Goal: Task Accomplishment & Management: Complete application form

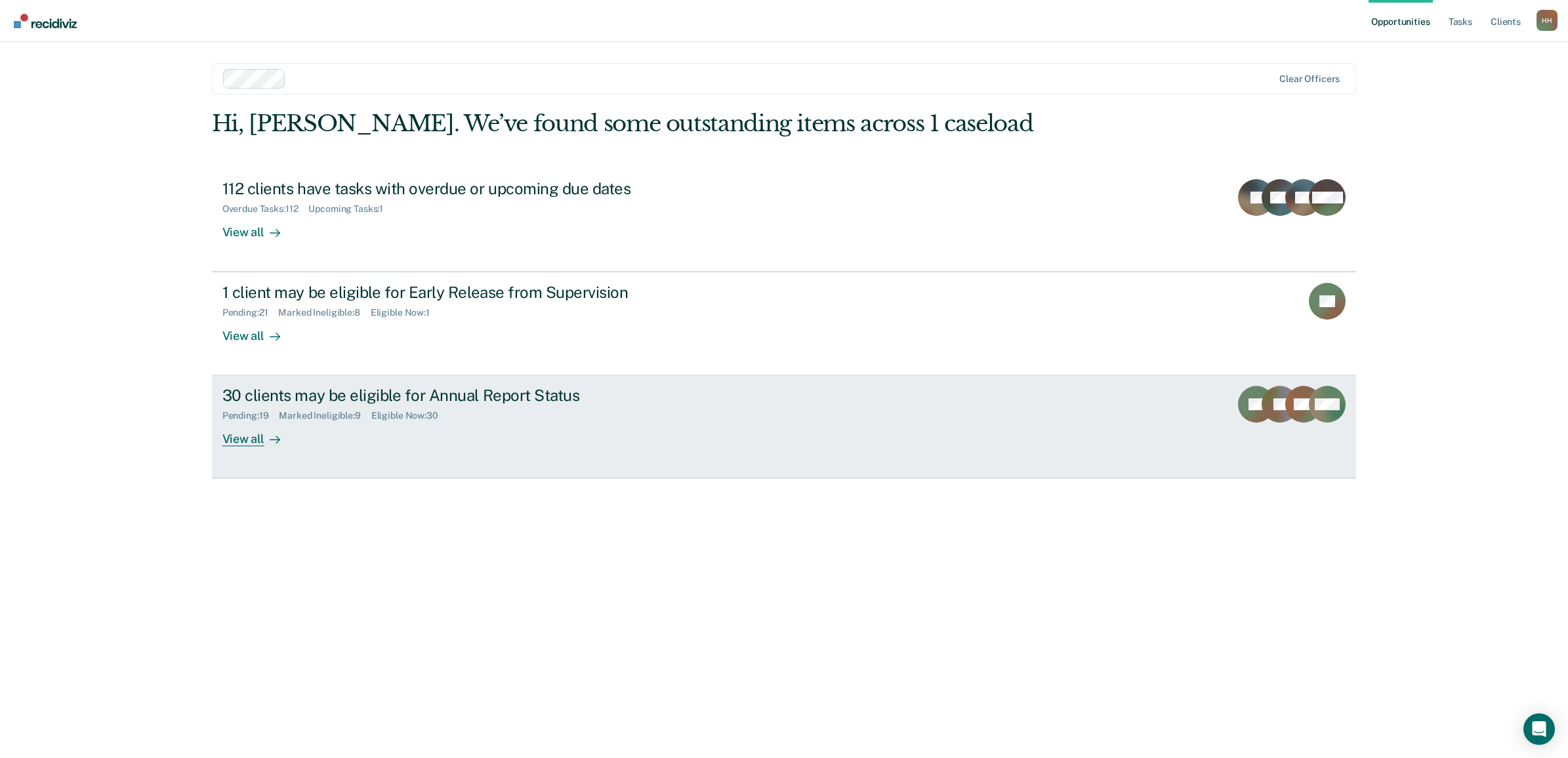
click at [279, 441] on div "View all" at bounding box center [259, 434] width 73 height 26
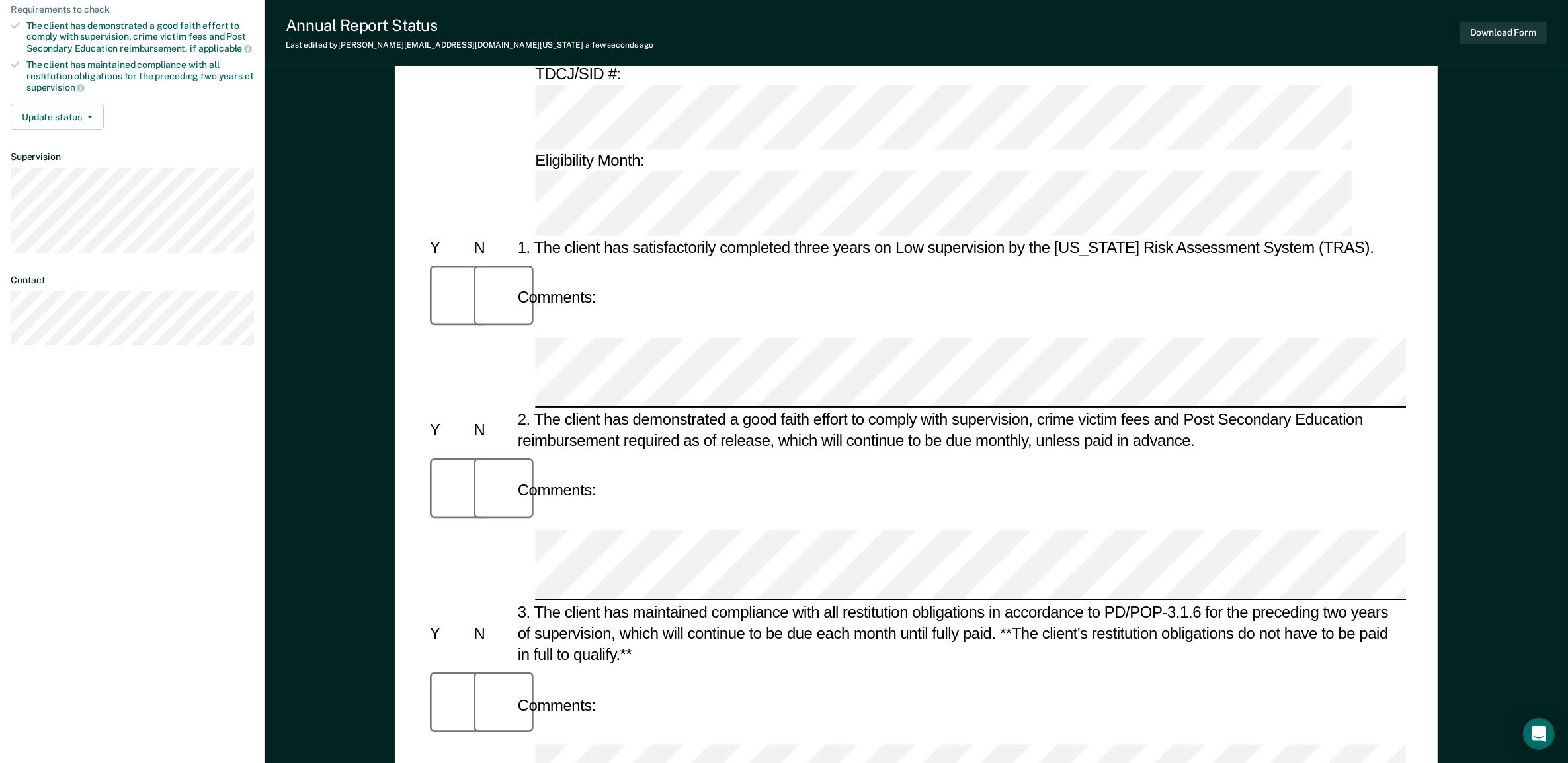
scroll to position [248, 0]
click at [471, 452] on div at bounding box center [492, 489] width 44 height 75
click at [1495, 531] on div "Annual Reporting Checklist, Recommendation, and Determination Form Clients who …" at bounding box center [916, 579] width 1303 height 1489
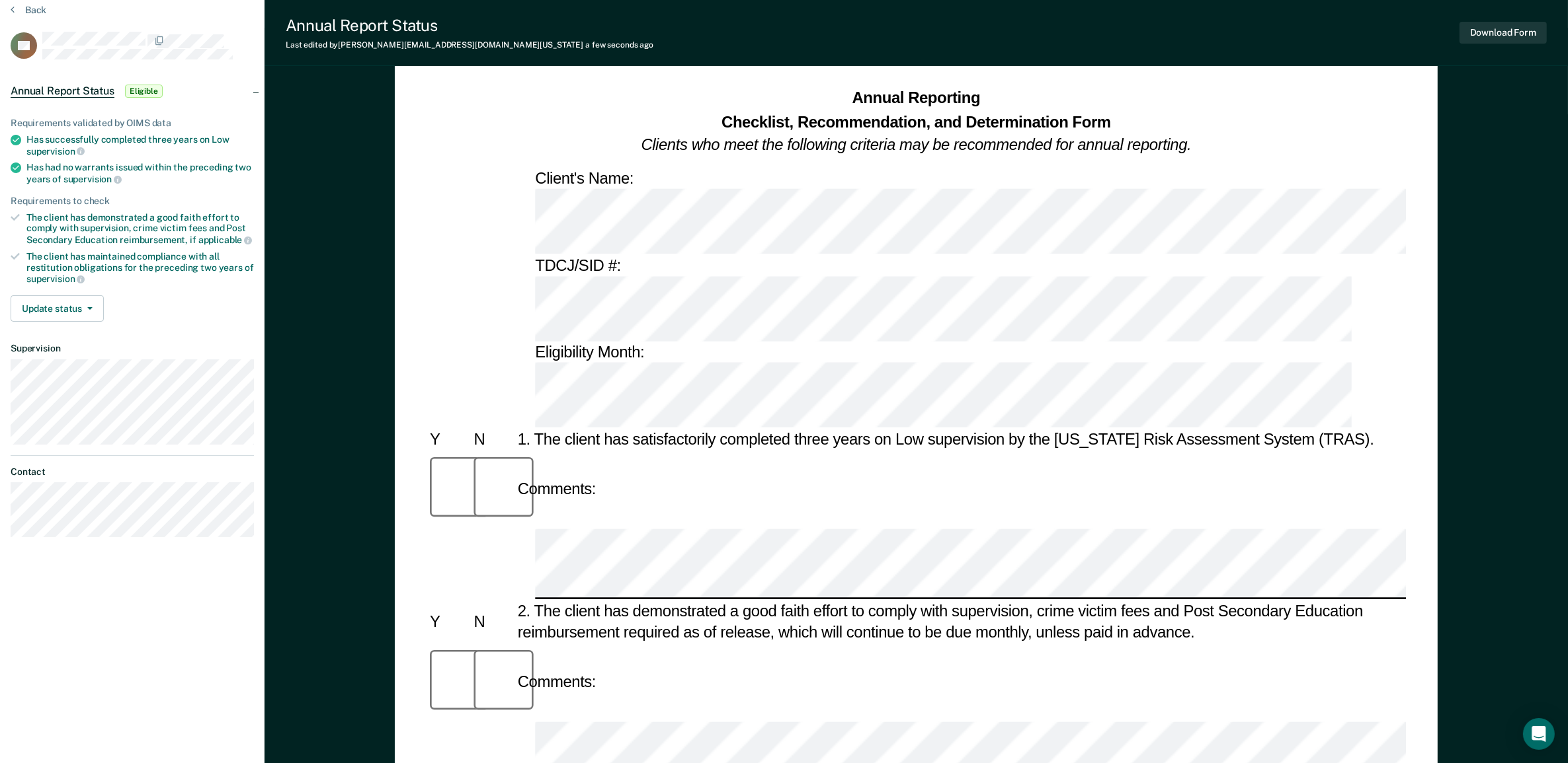
scroll to position [0, 0]
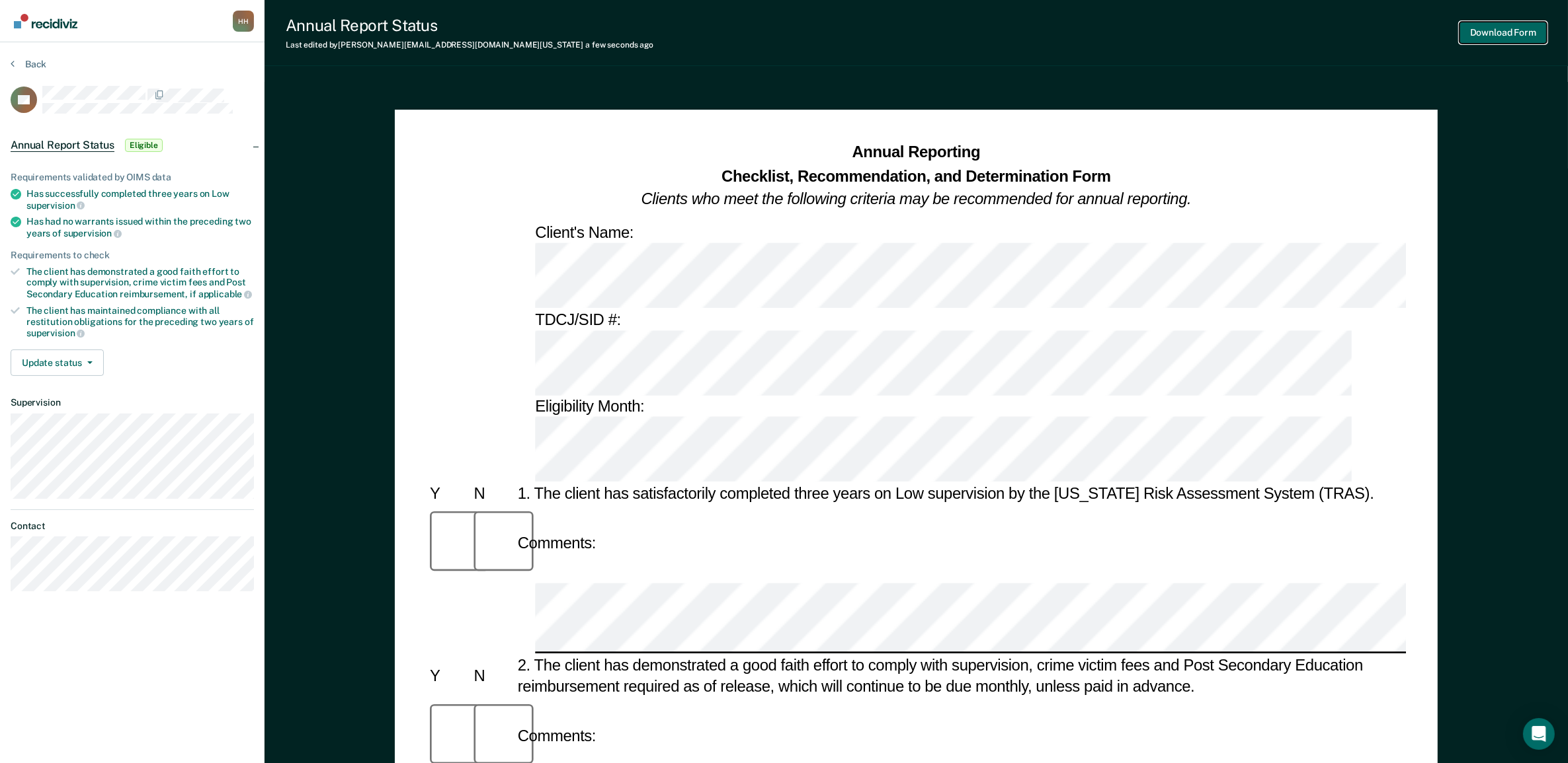
click at [1489, 27] on button "Download Form" at bounding box center [1503, 33] width 87 height 22
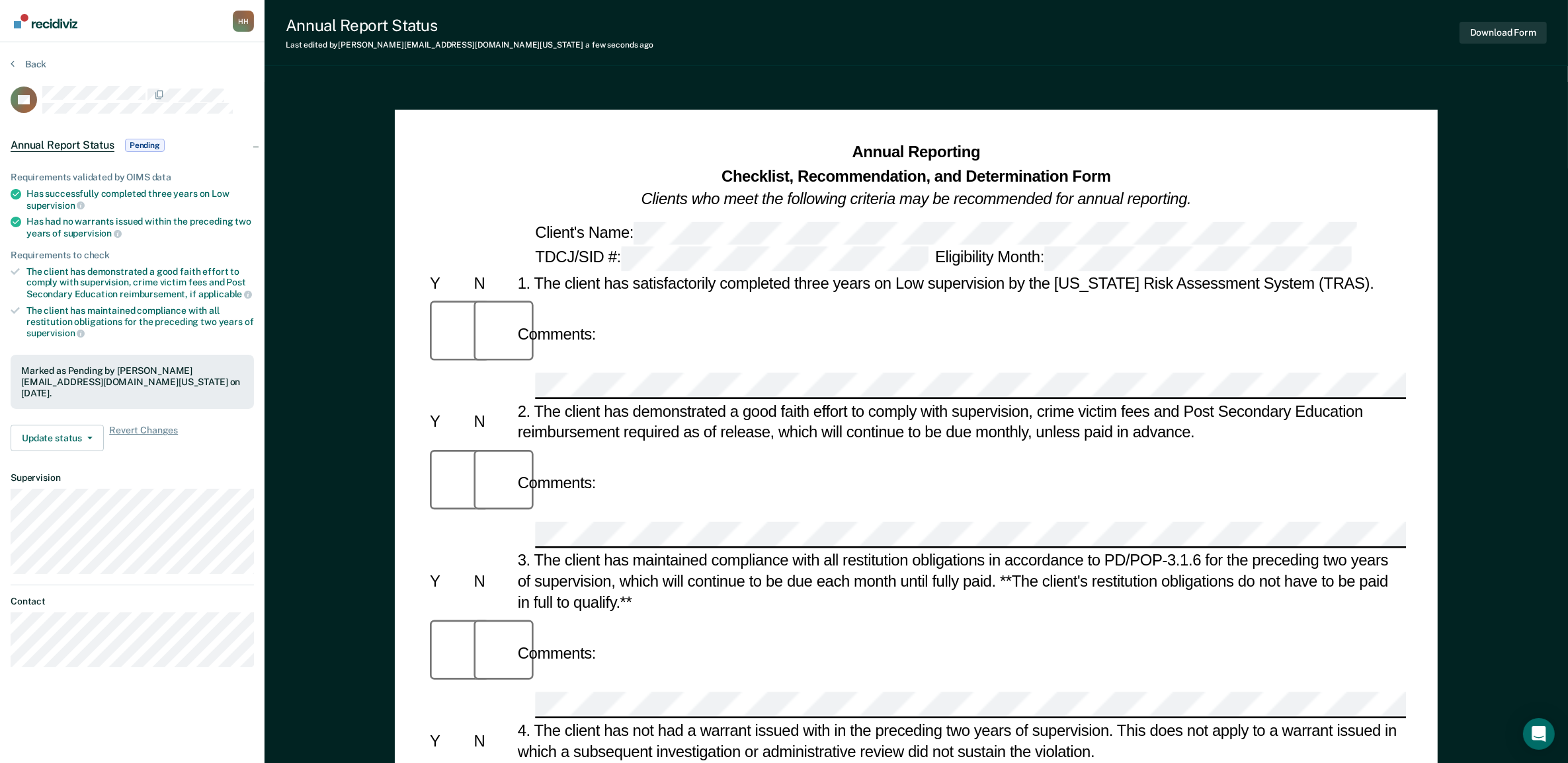
click at [1446, 40] on div "Annual Report Status Last edited by [PERSON_NAME][EMAIL_ADDRESS][DOMAIN_NAME][U…" at bounding box center [916, 33] width 1303 height 66
click at [63, 28] on link "Go to Recidiviz Home" at bounding box center [45, 21] width 70 height 42
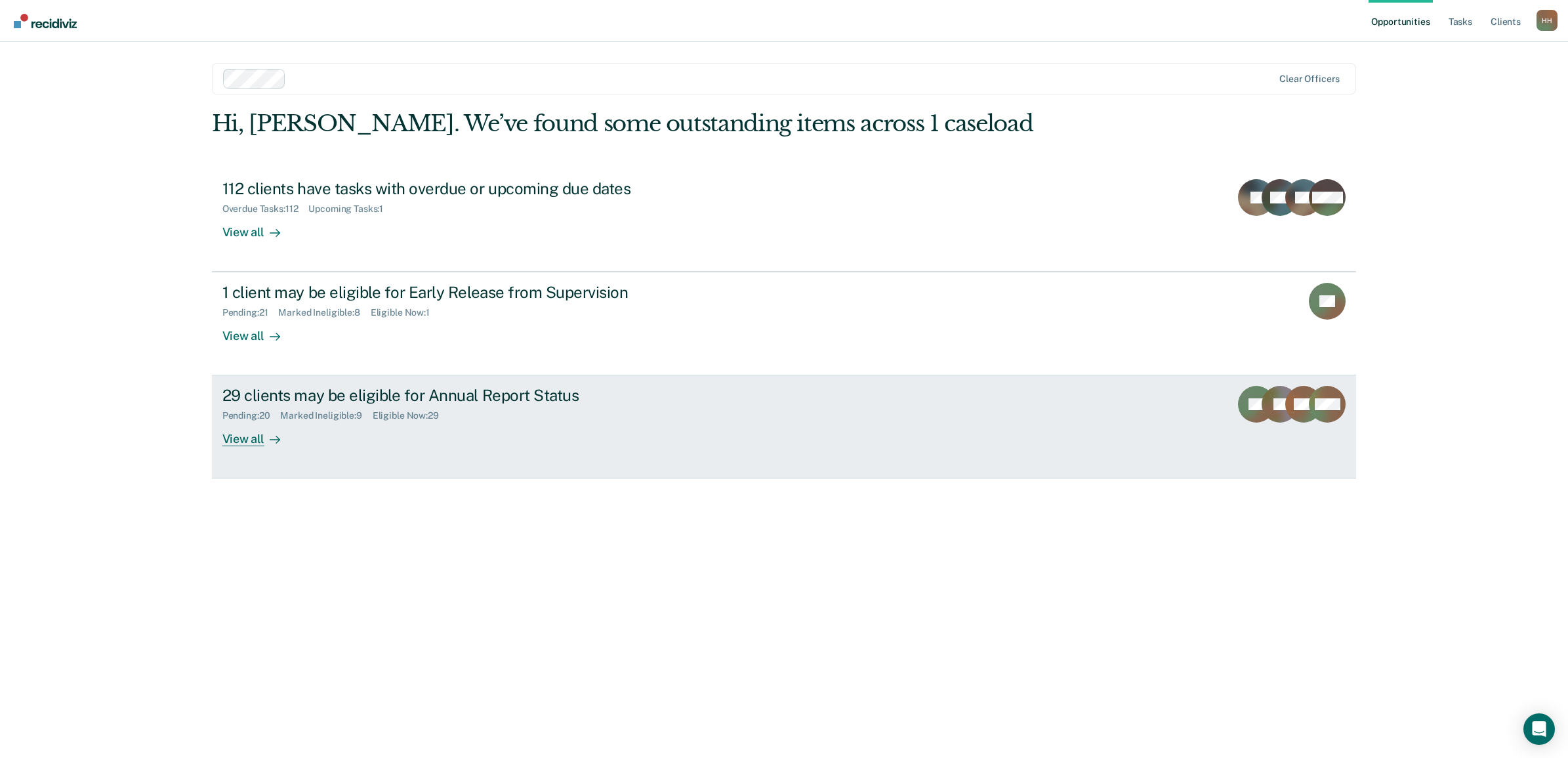
click at [252, 439] on div "View all" at bounding box center [259, 434] width 73 height 26
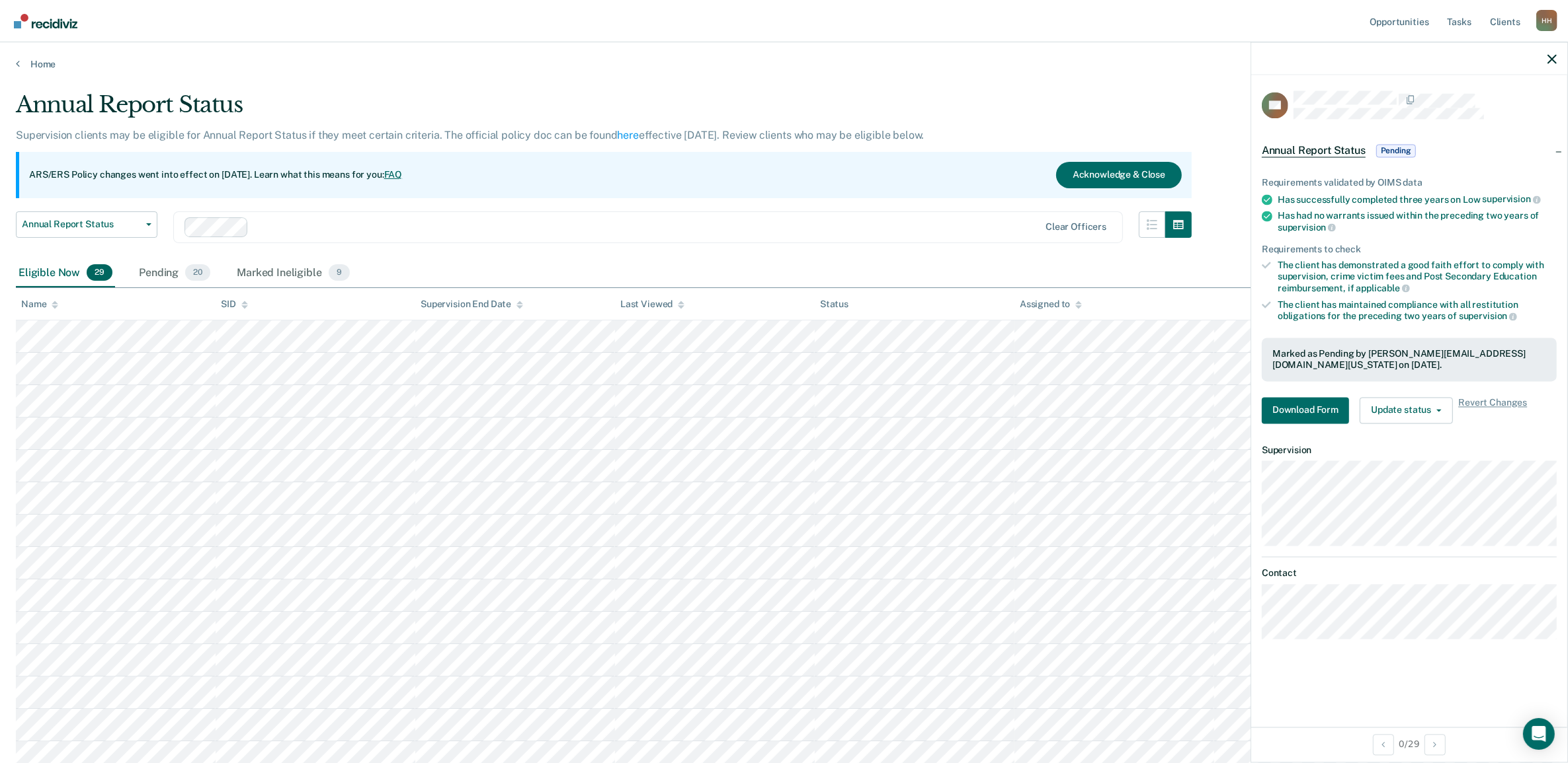
click at [1557, 59] on div at bounding box center [1409, 59] width 316 height 33
click at [1553, 57] on icon "button" at bounding box center [1552, 59] width 9 height 9
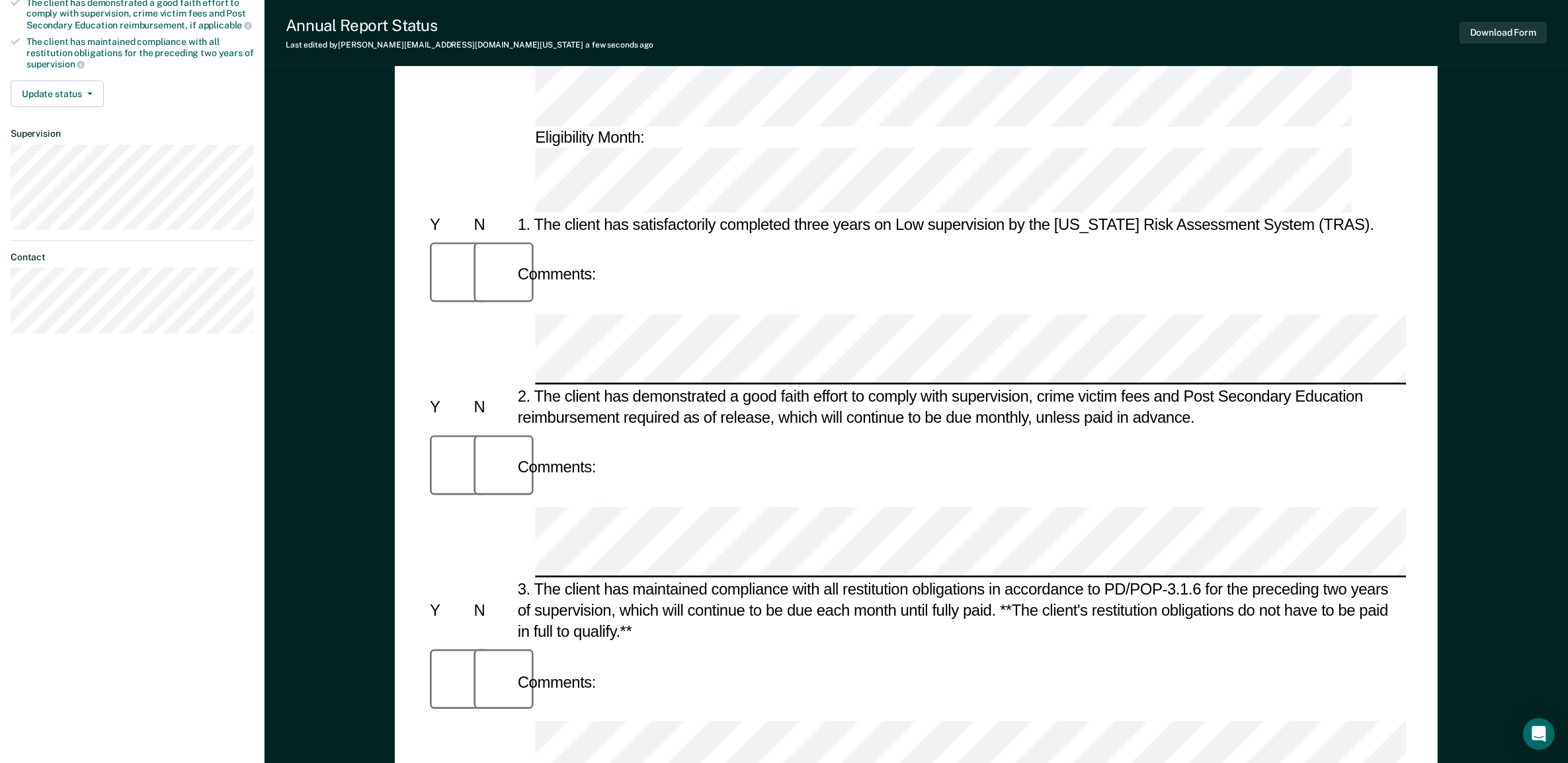
scroll to position [64, 0]
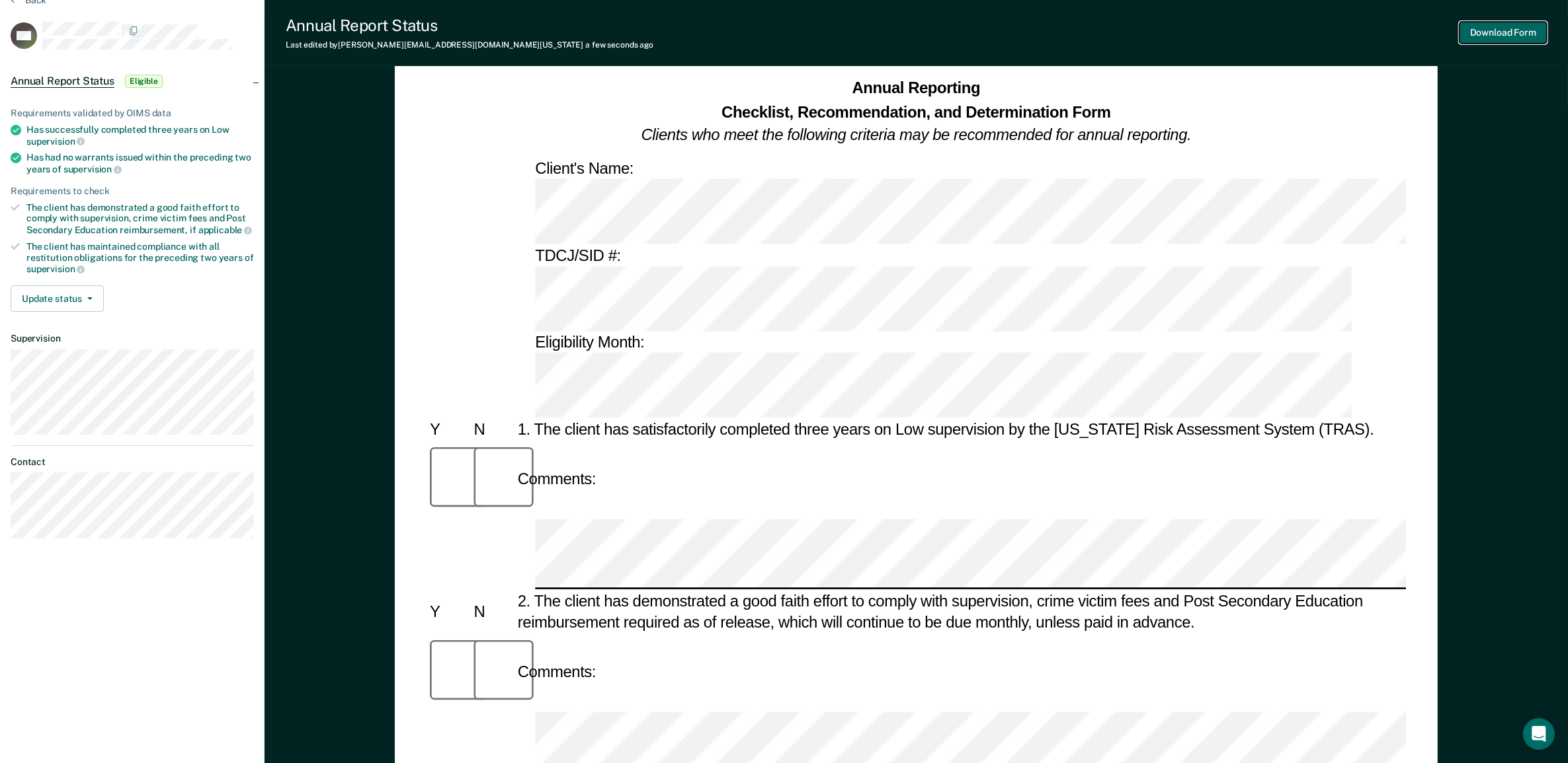
click at [1488, 29] on button "Download Form" at bounding box center [1503, 33] width 87 height 22
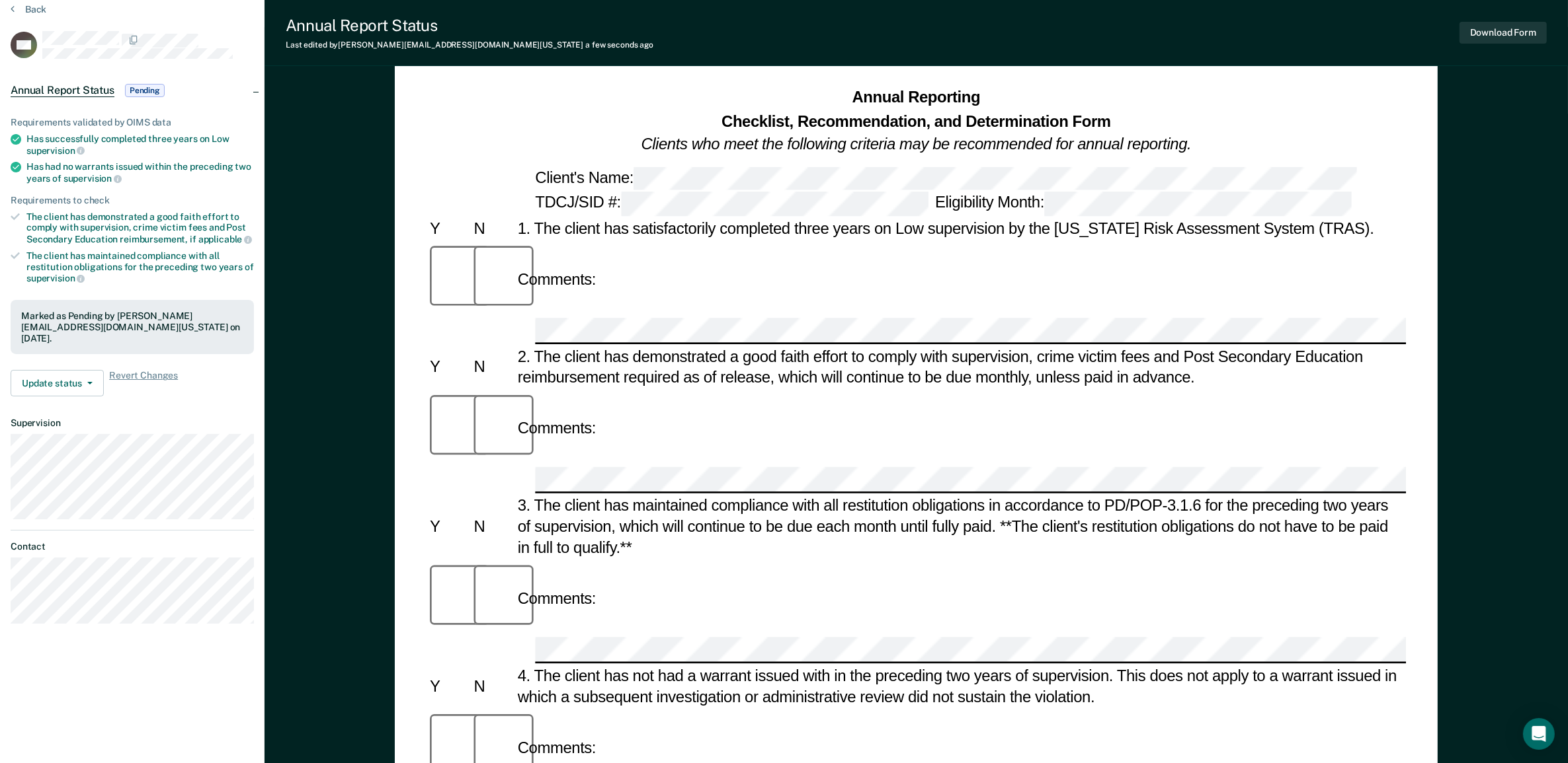
scroll to position [0, 0]
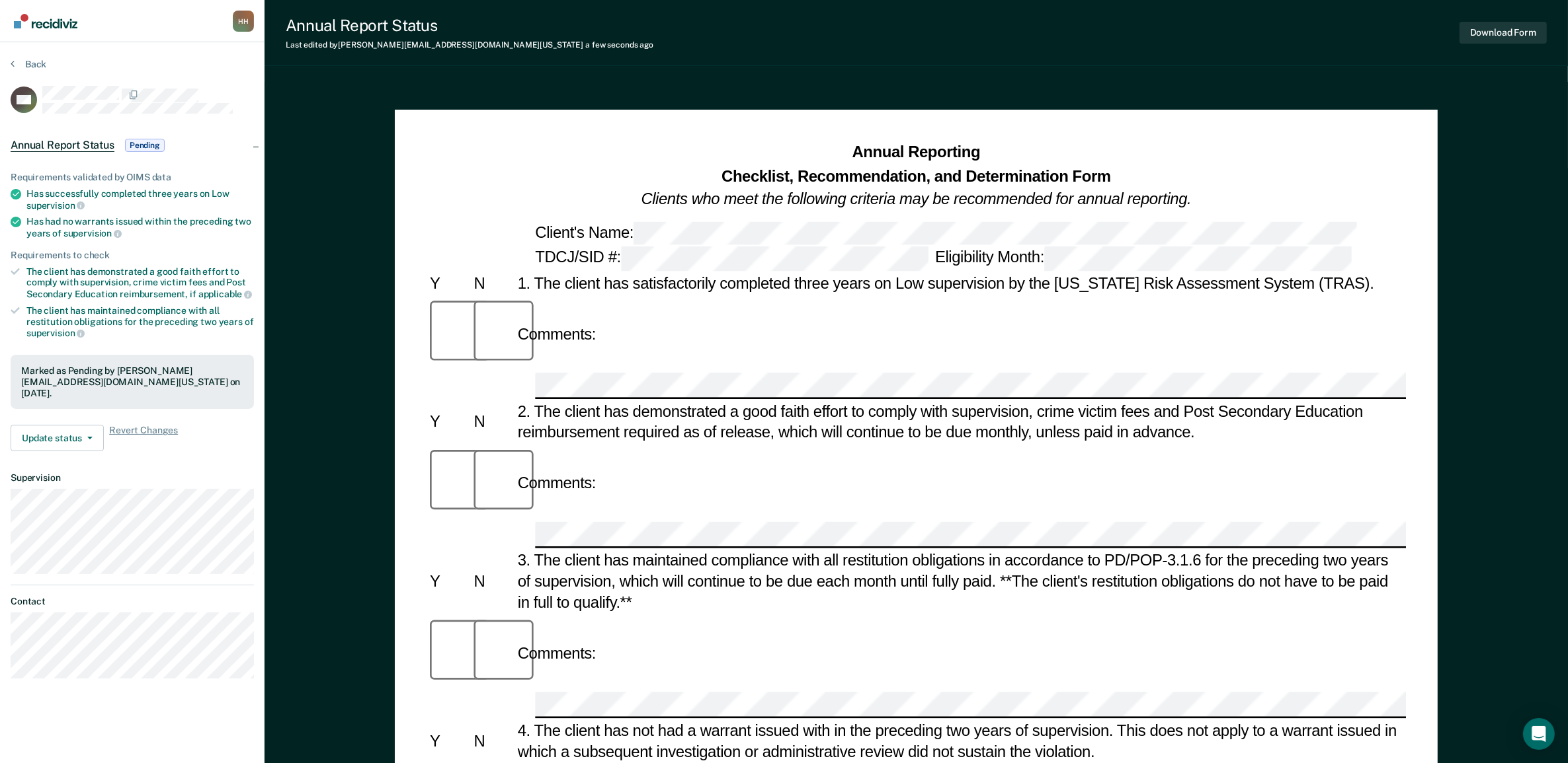
click at [29, 21] on img "Go to Recidiviz Home" at bounding box center [45, 21] width 63 height 15
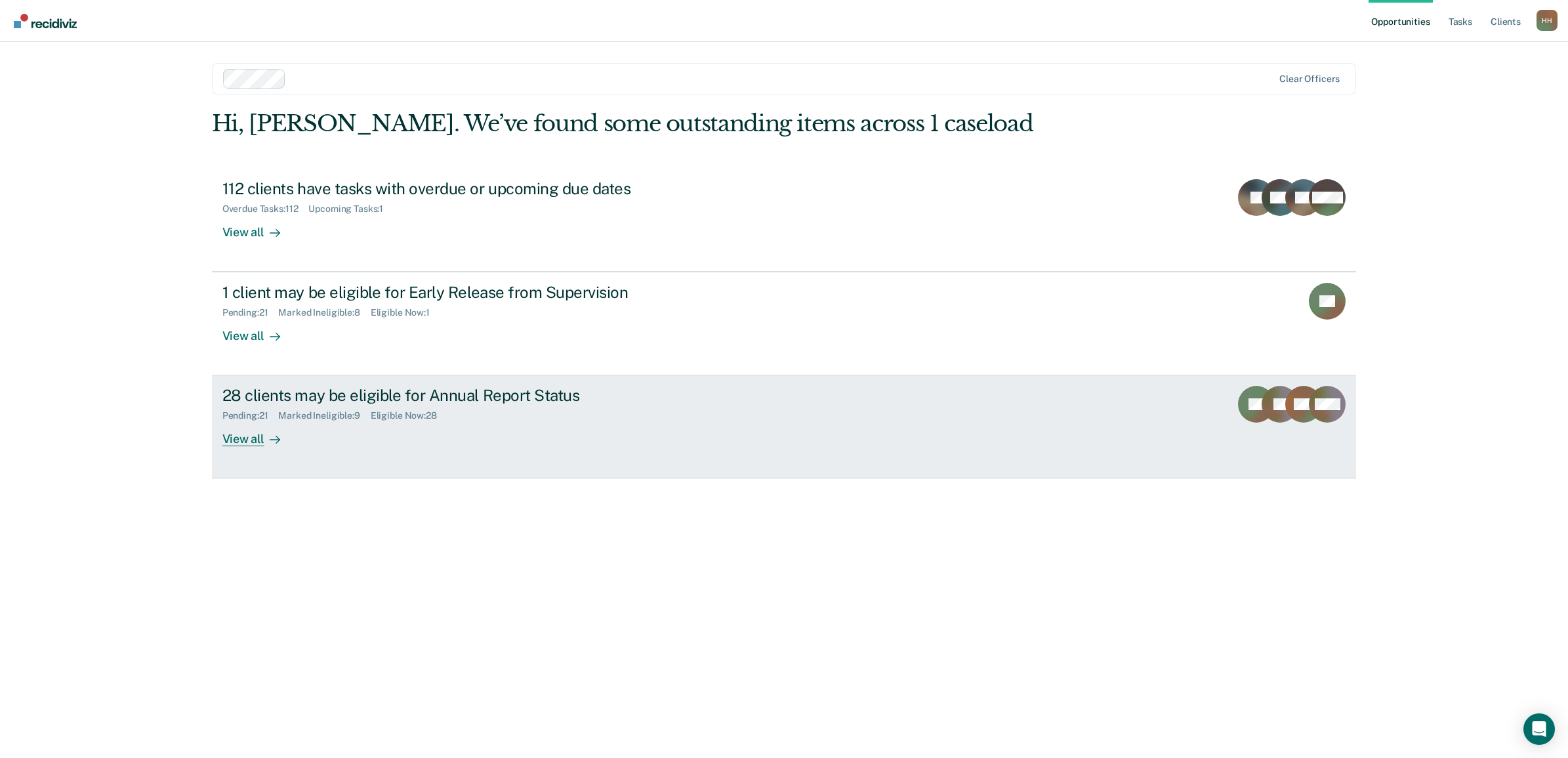
click at [267, 435] on div at bounding box center [272, 439] width 16 height 15
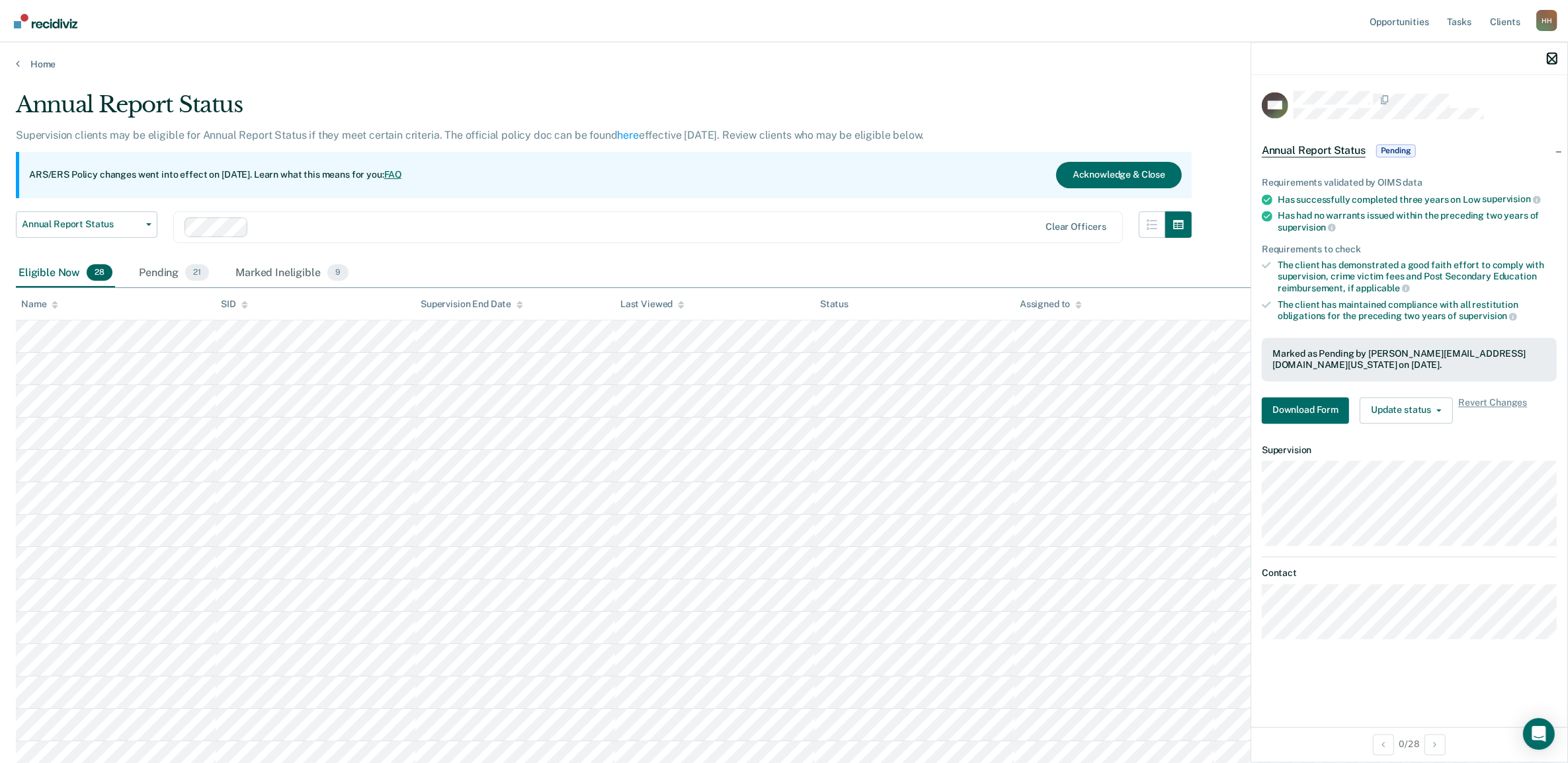
click at [1548, 55] on icon "button" at bounding box center [1552, 59] width 9 height 9
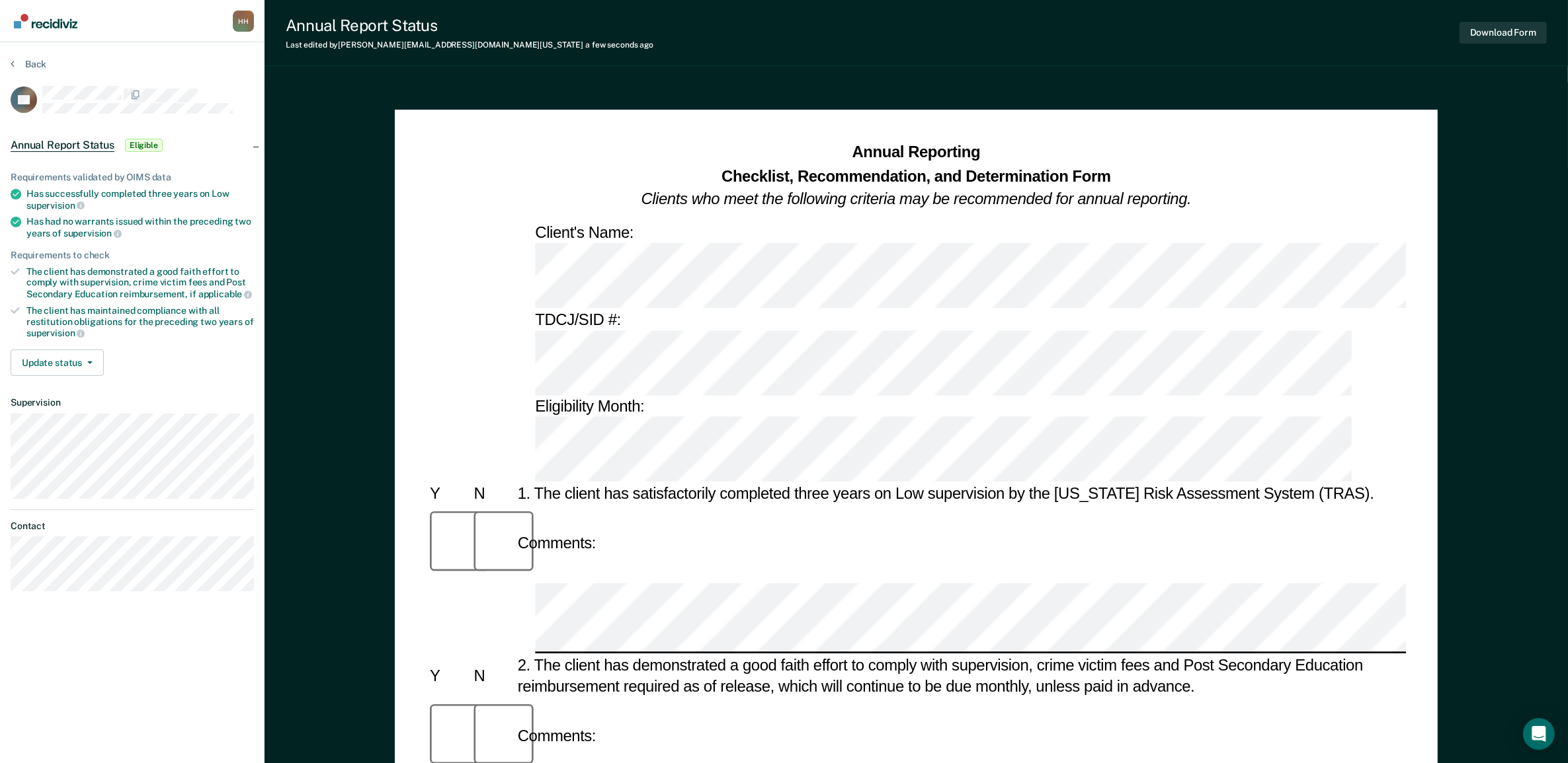
click at [1483, 28] on button "Download Form" at bounding box center [1503, 33] width 87 height 22
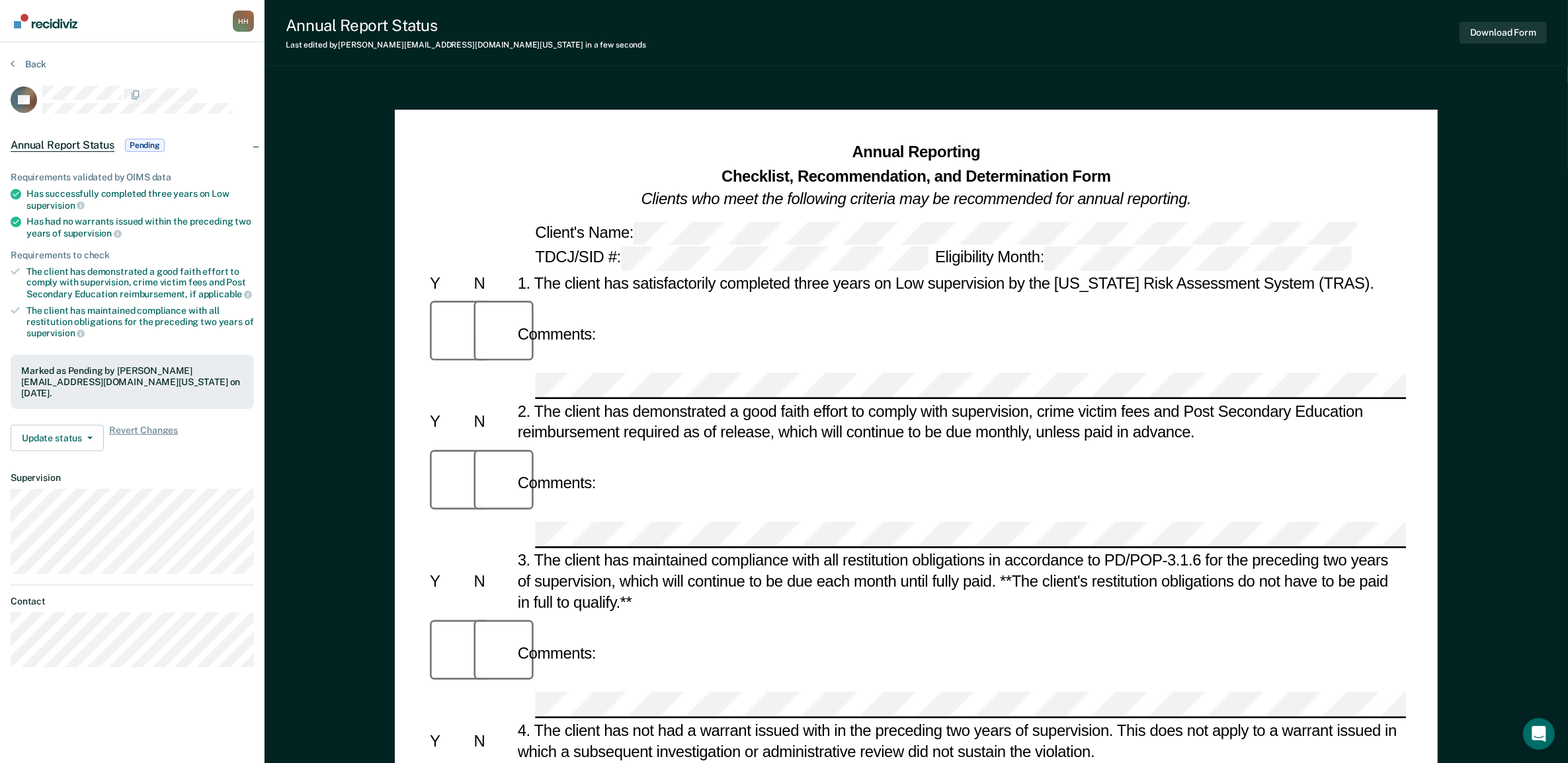
click at [61, 27] on img "Go to Recidiviz Home" at bounding box center [45, 21] width 63 height 15
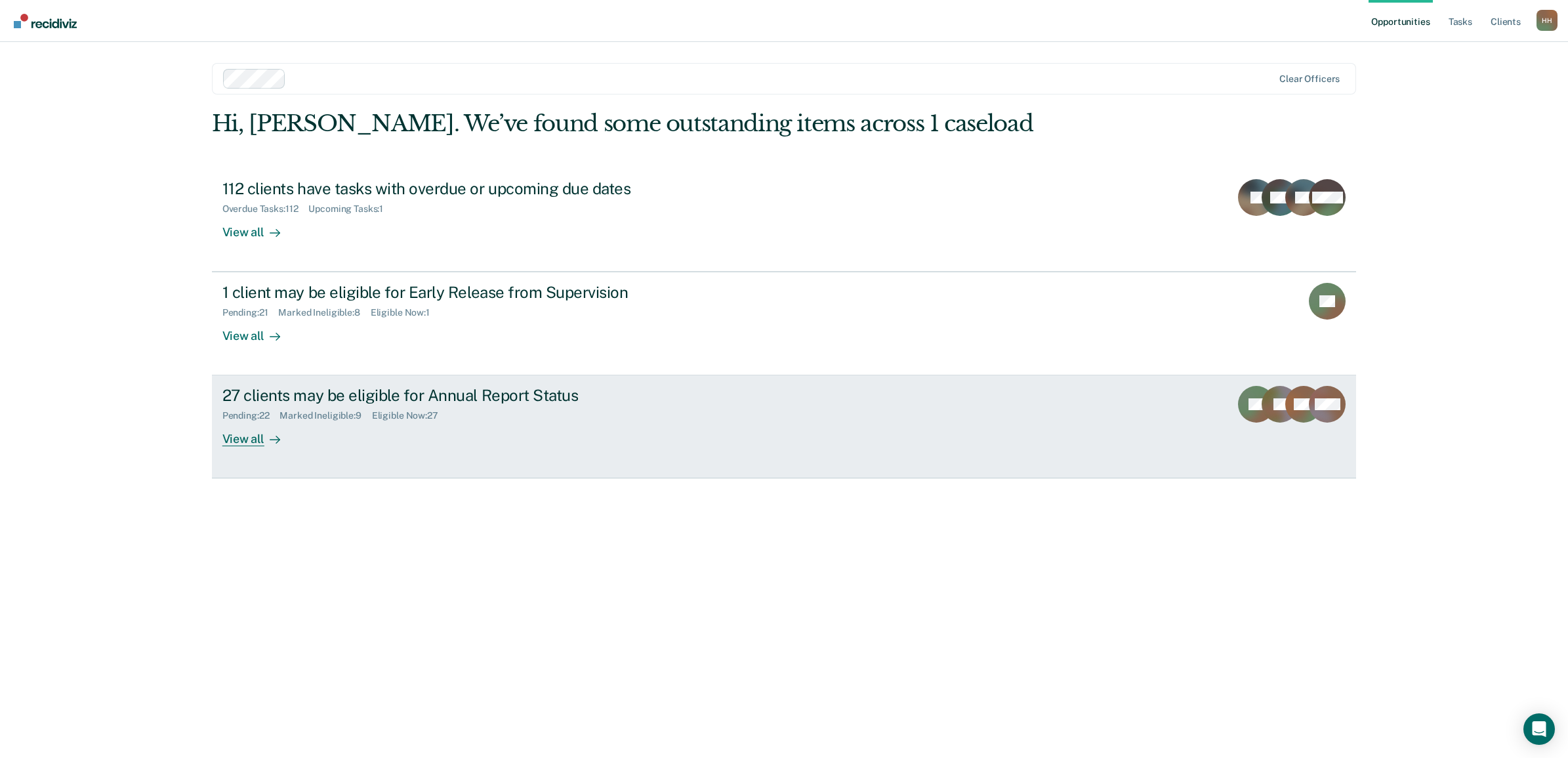
click at [273, 428] on div "View all" at bounding box center [259, 434] width 73 height 26
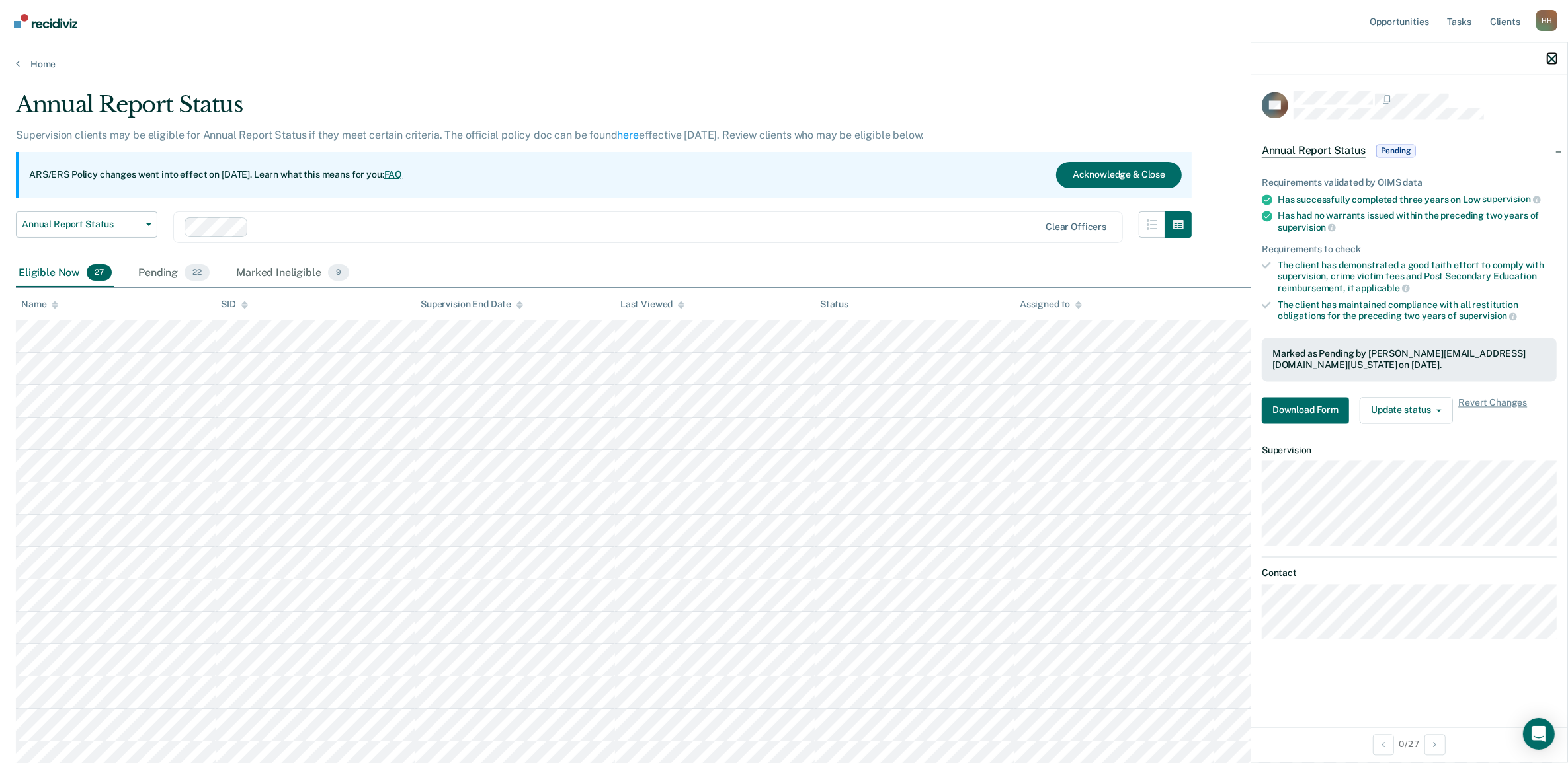
click at [1551, 58] on icon "button" at bounding box center [1552, 59] width 9 height 9
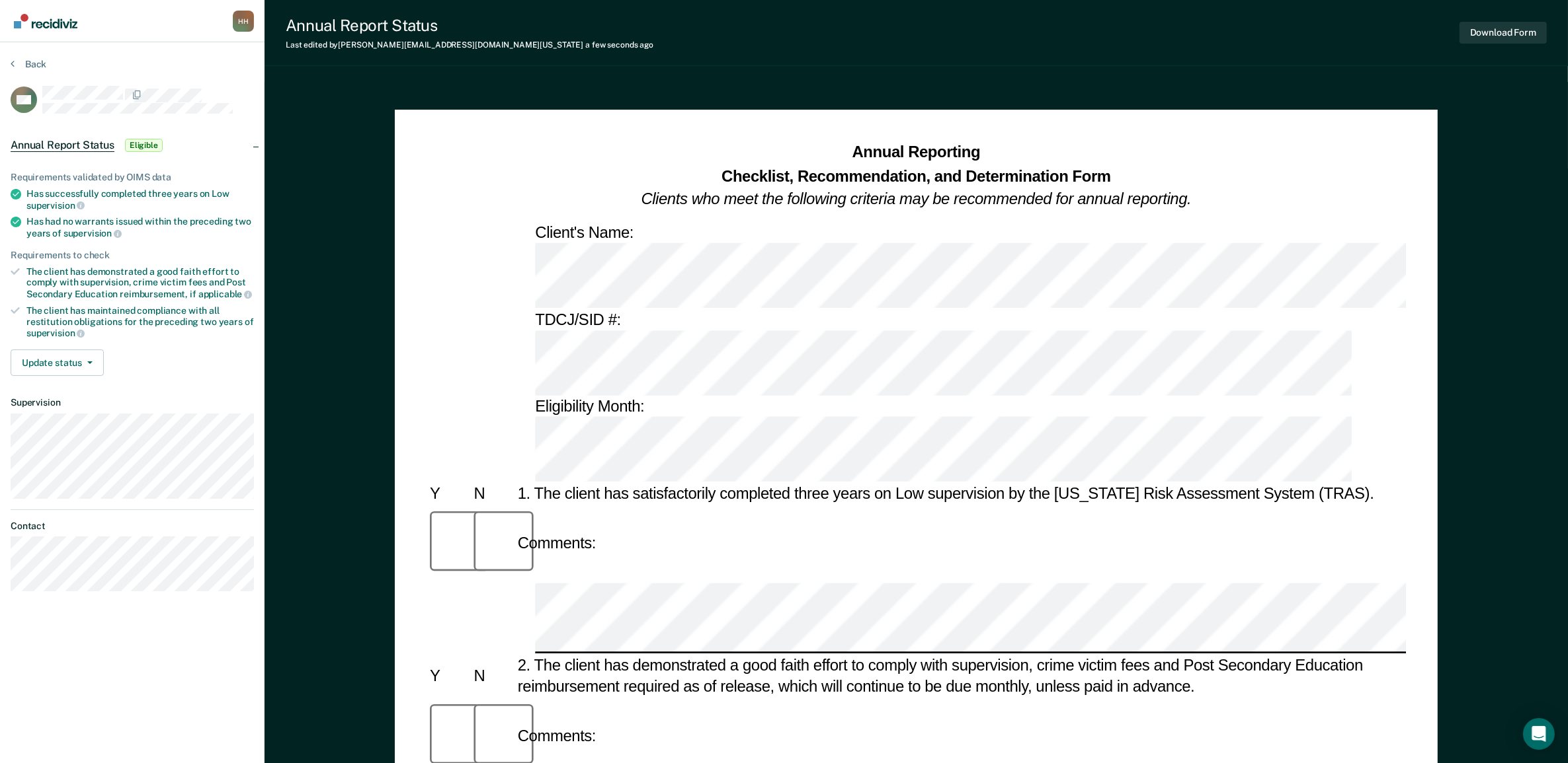
click at [662, 699] on div "Comments:" at bounding box center [916, 736] width 979 height 75
click at [1507, 33] on button "Download Form" at bounding box center [1503, 33] width 87 height 22
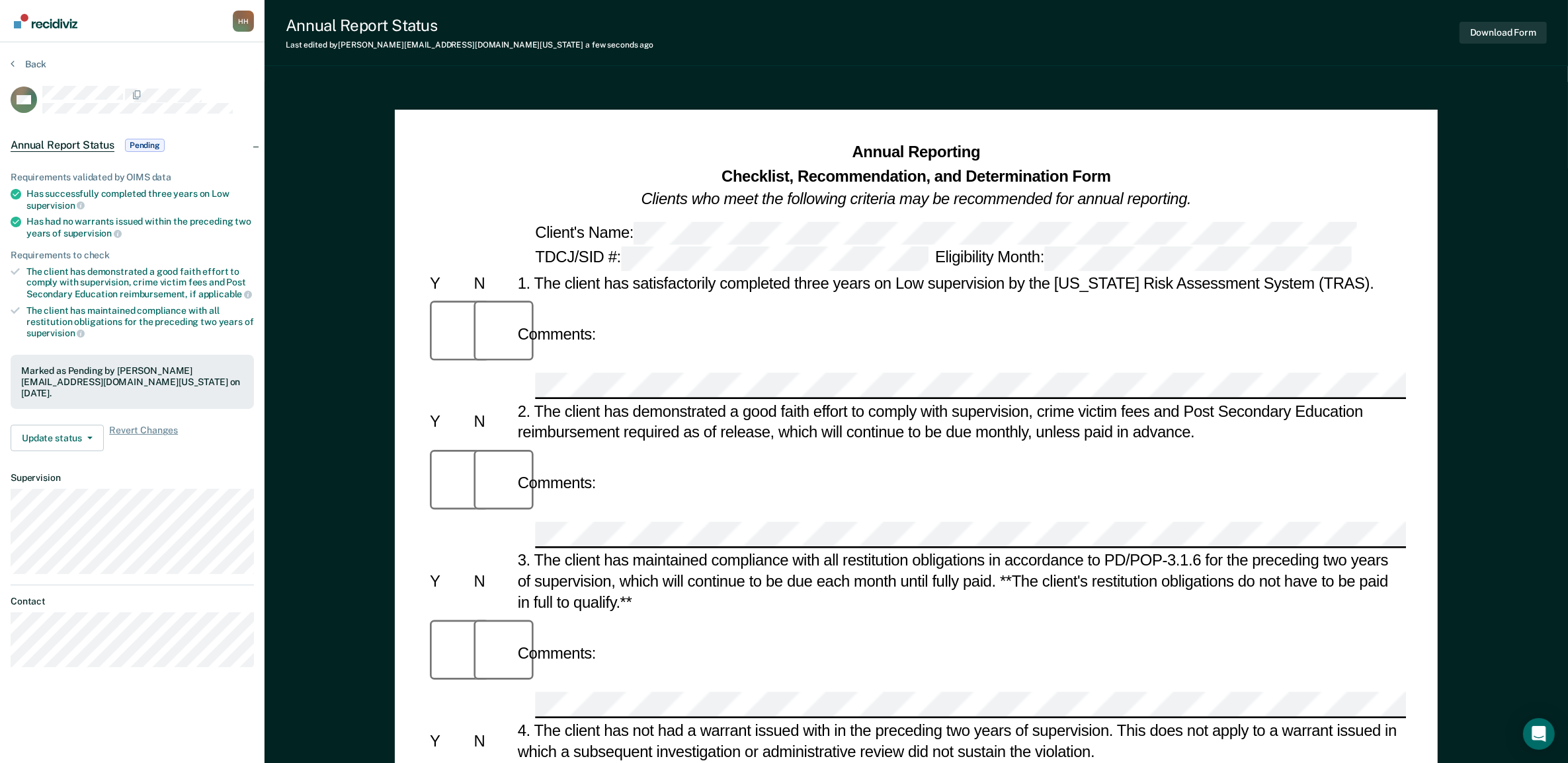
click at [76, 20] on img "Go to Recidiviz Home" at bounding box center [45, 21] width 63 height 15
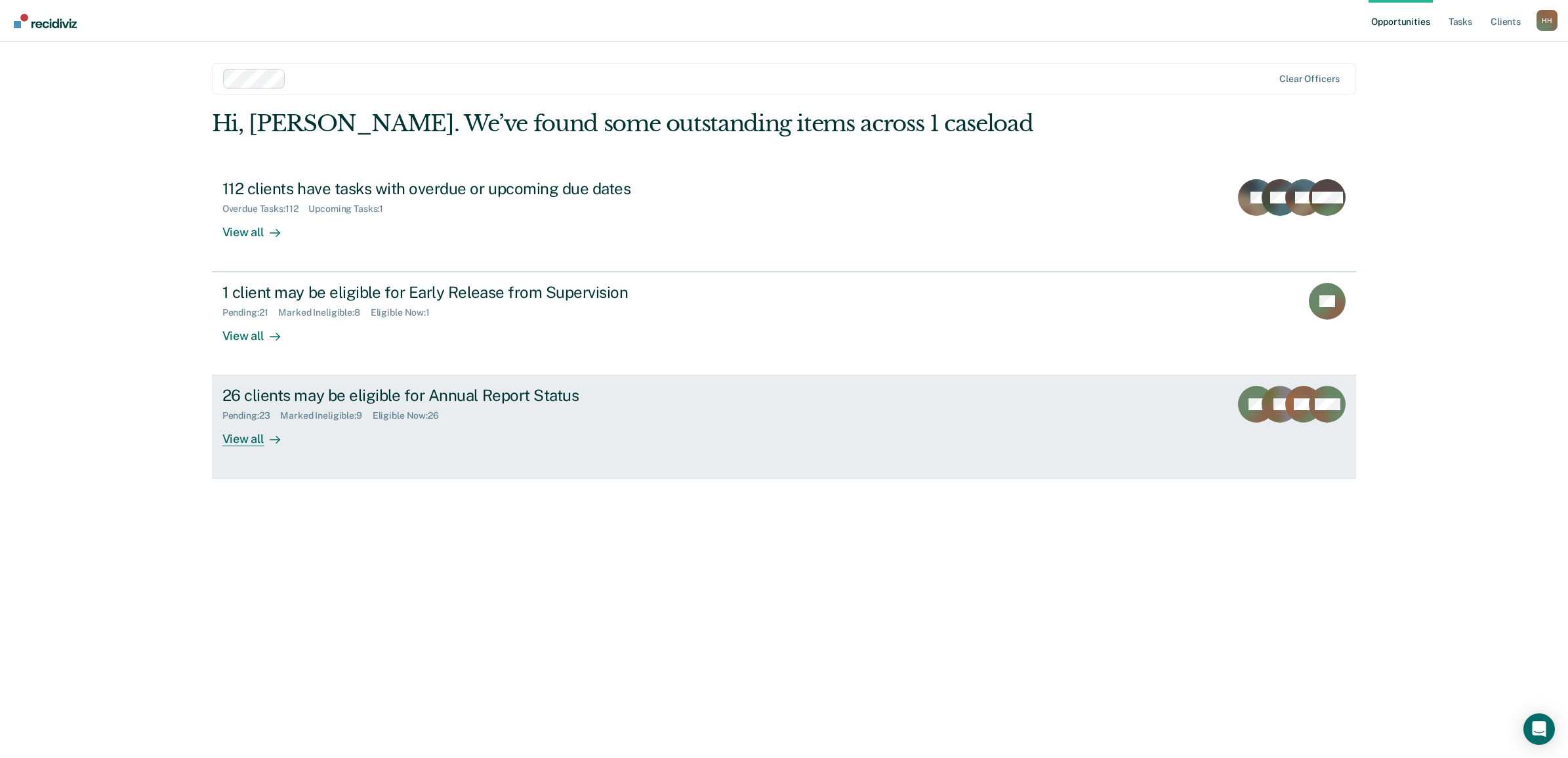
click at [259, 441] on div "View all" at bounding box center [259, 434] width 73 height 26
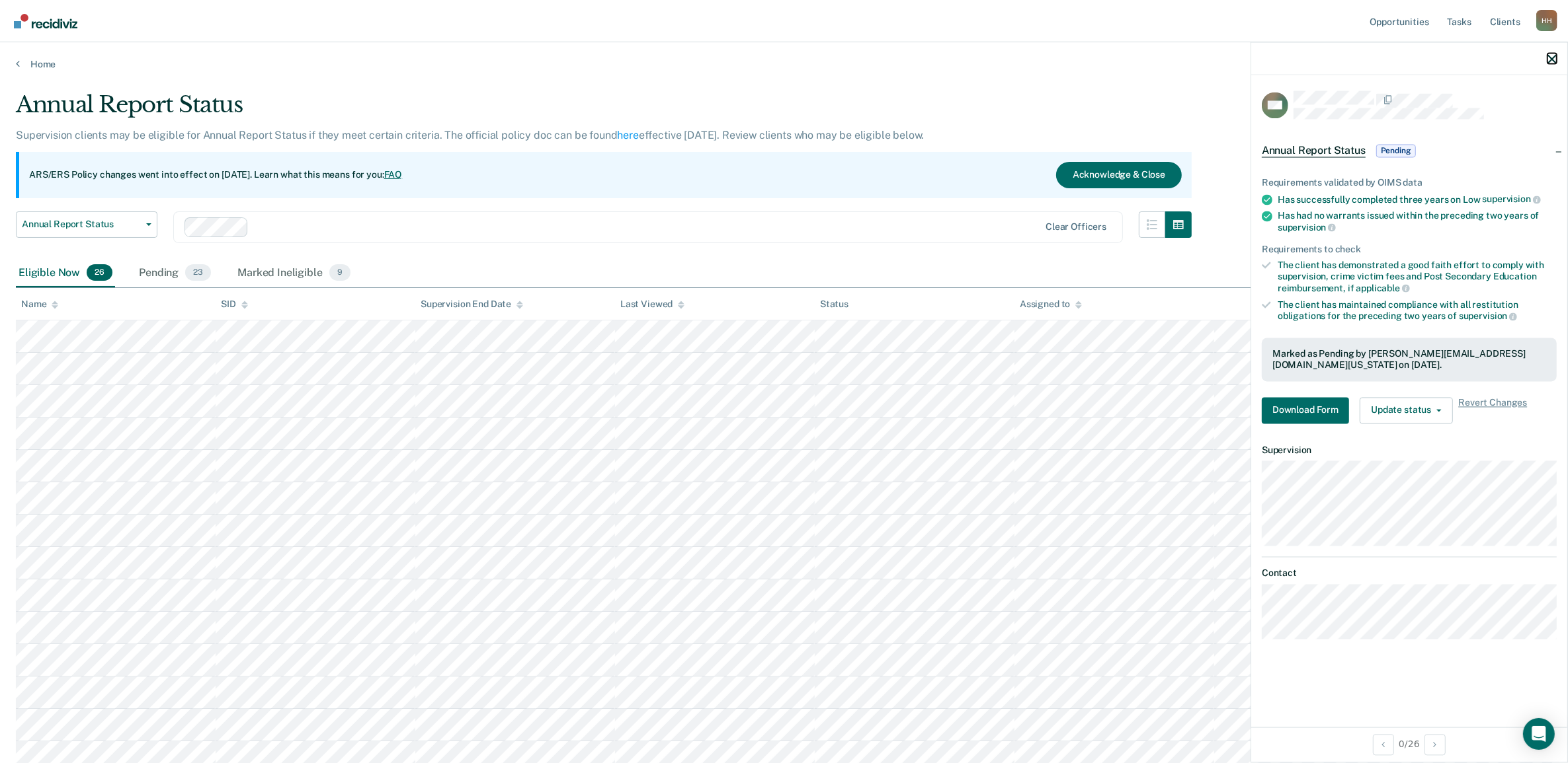
click at [1551, 61] on icon "button" at bounding box center [1552, 59] width 9 height 9
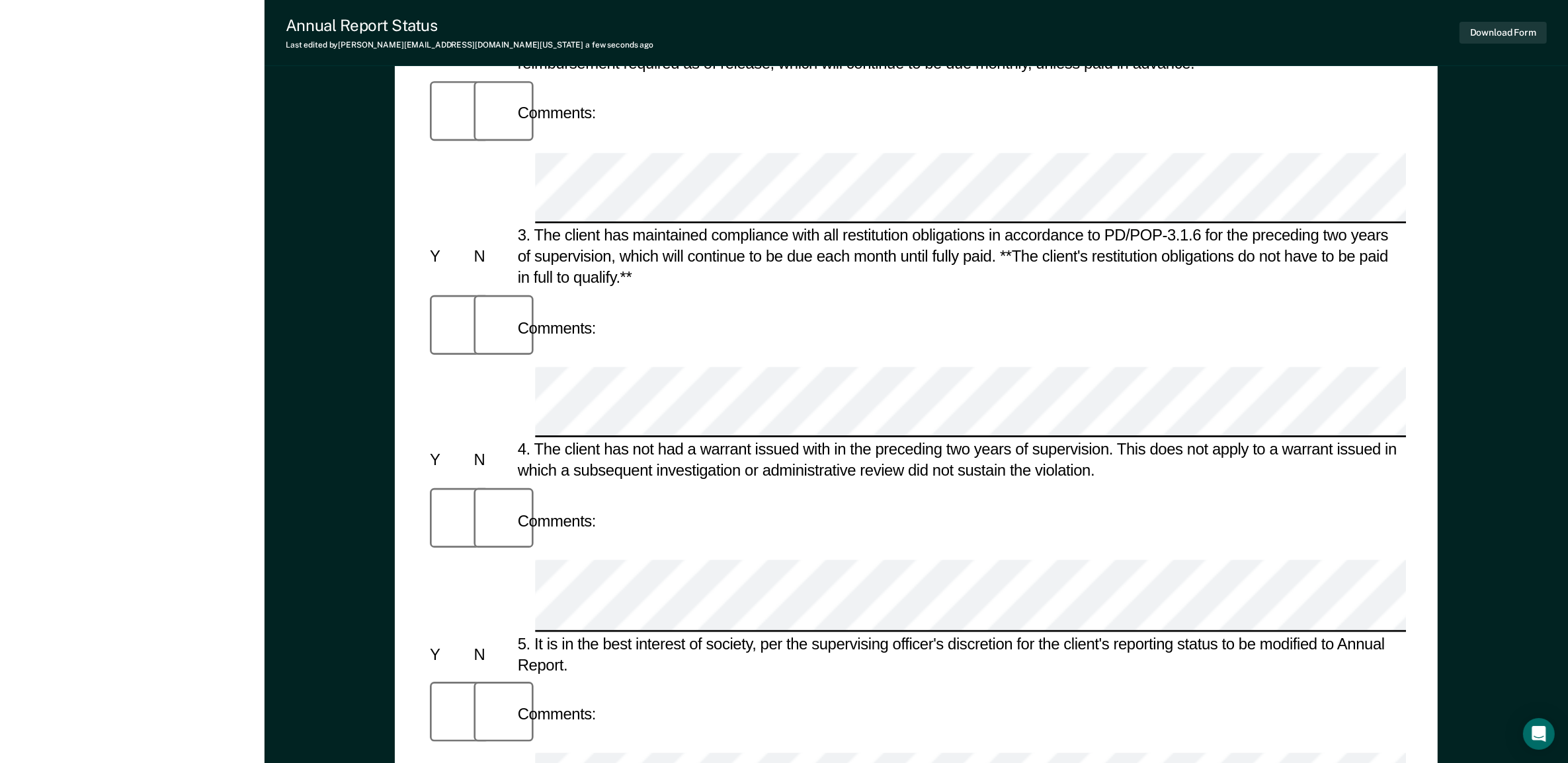
scroll to position [661, 0]
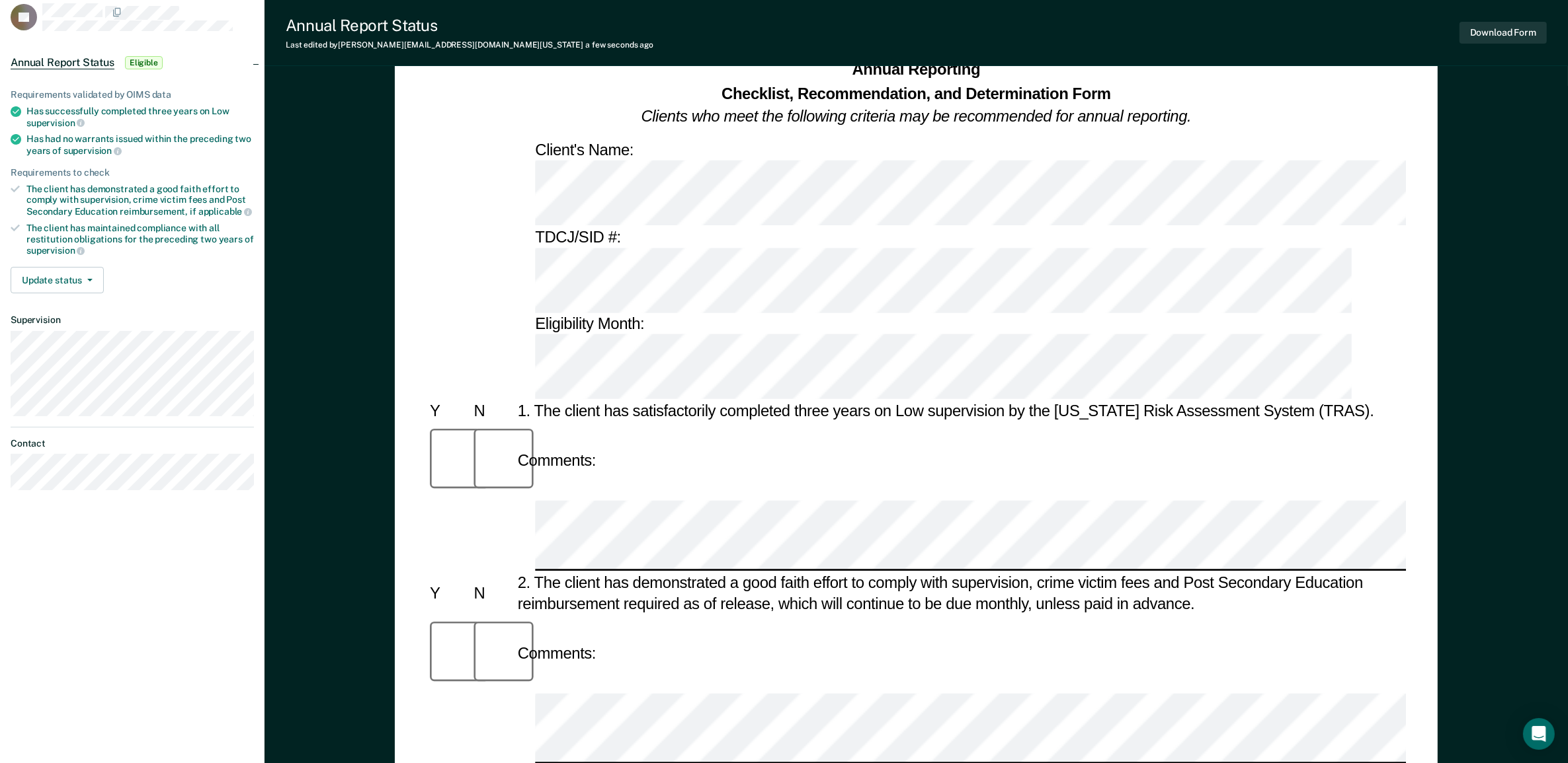
scroll to position [0, 0]
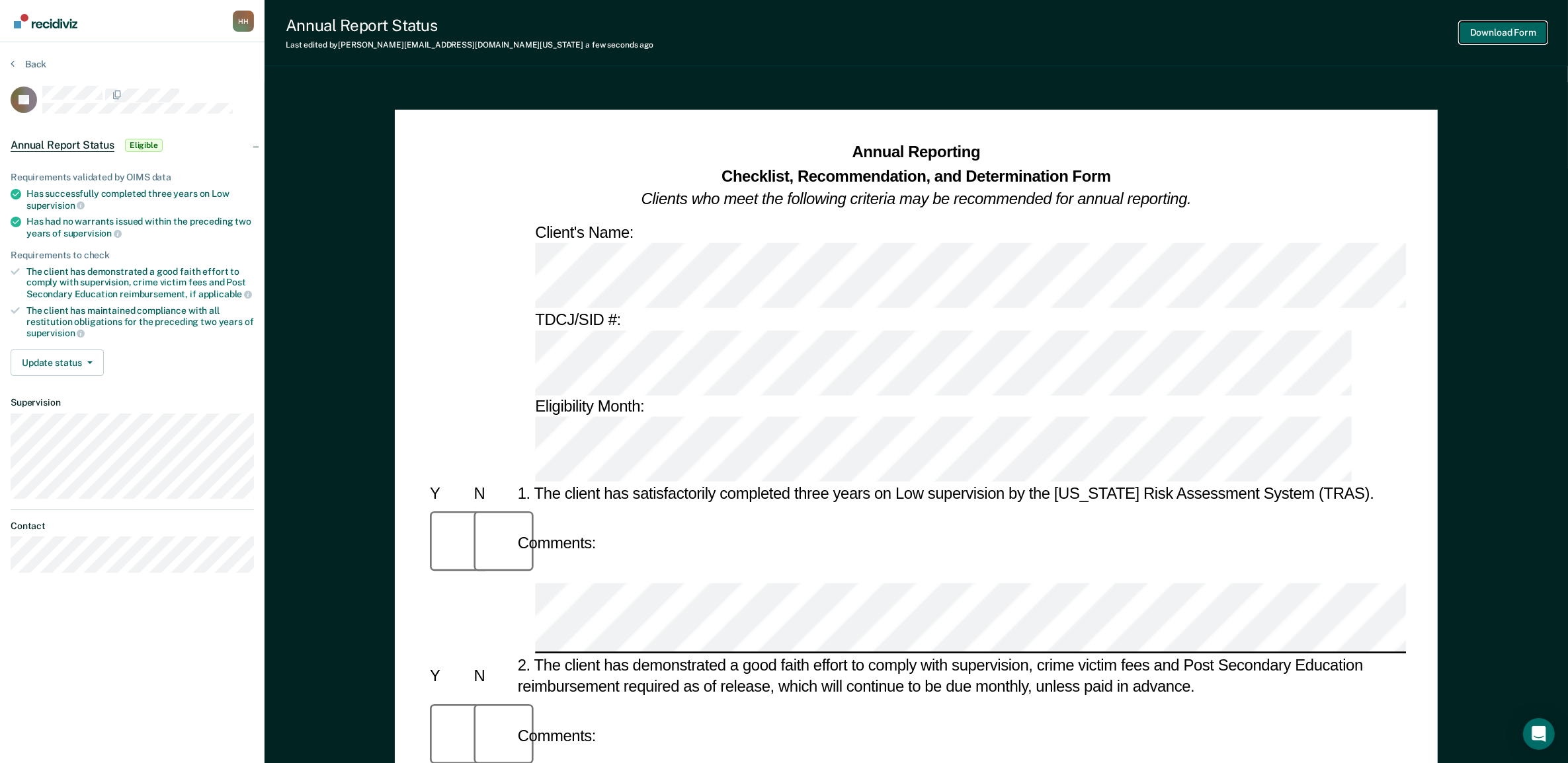
click at [1466, 37] on button "Download Form" at bounding box center [1503, 33] width 87 height 22
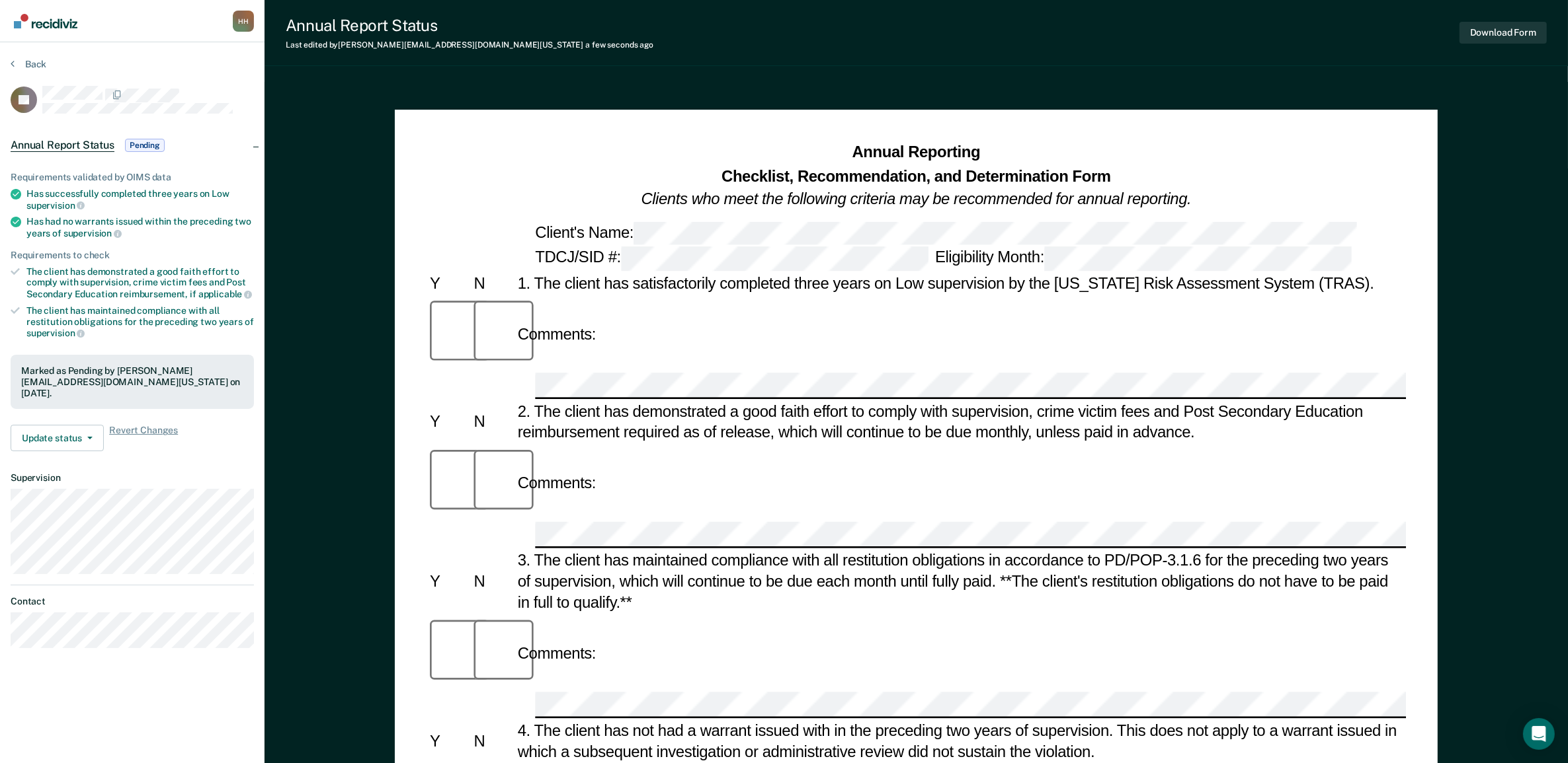
click at [45, 18] on img "Go to Recidiviz Home" at bounding box center [45, 21] width 63 height 15
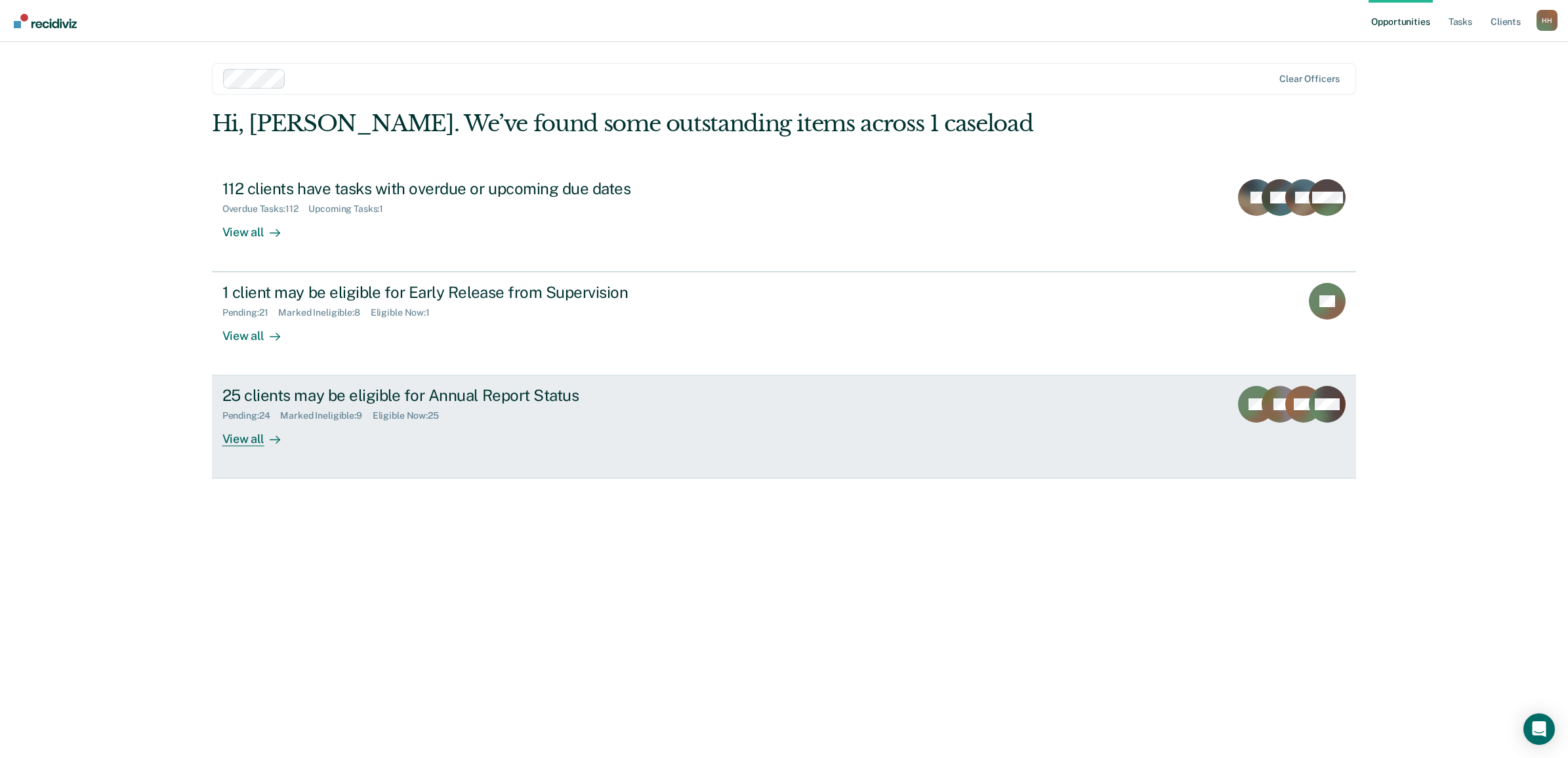
click at [252, 439] on div "View all" at bounding box center [259, 434] width 73 height 26
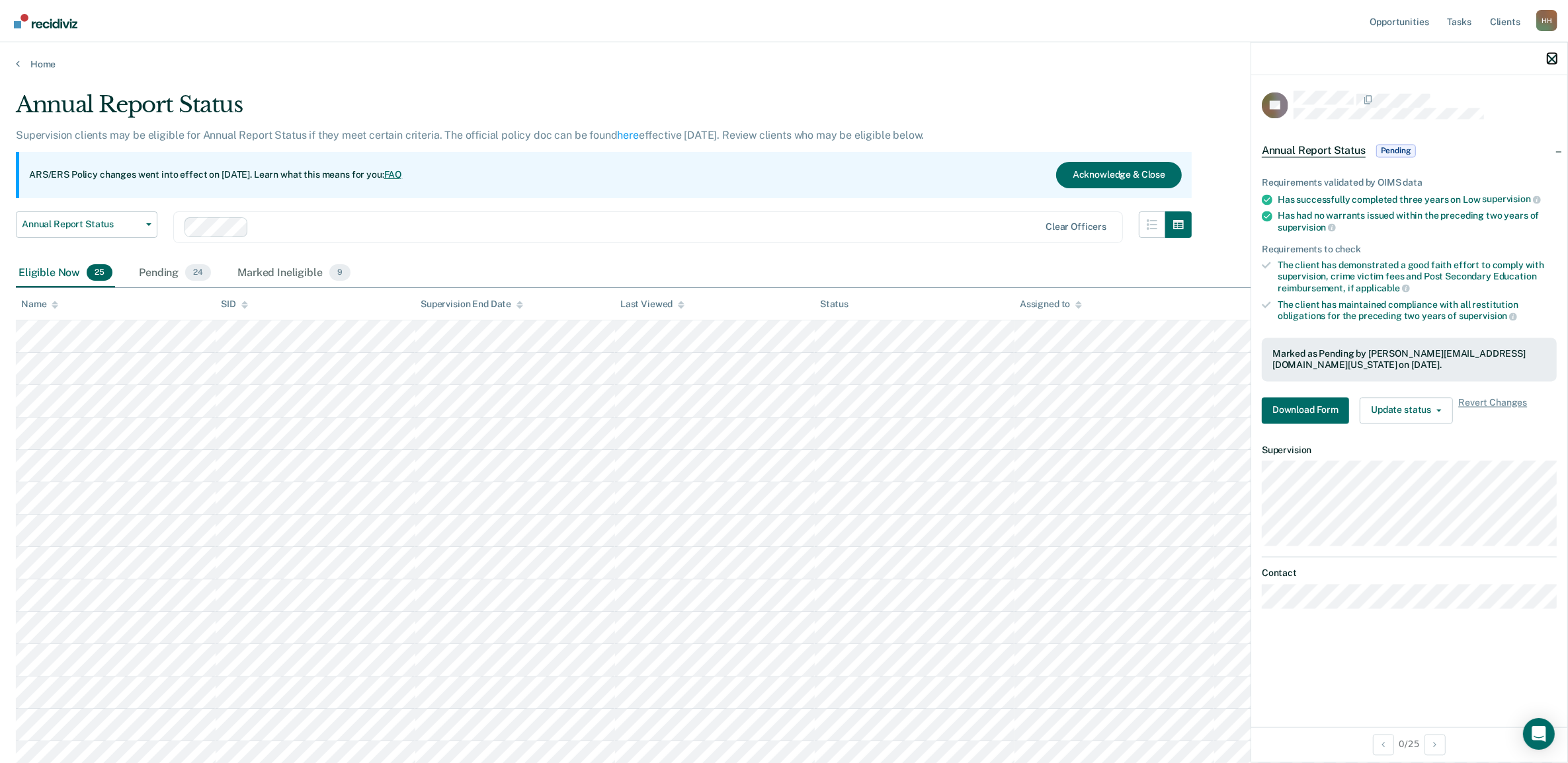
click at [1551, 57] on icon "button" at bounding box center [1552, 59] width 9 height 9
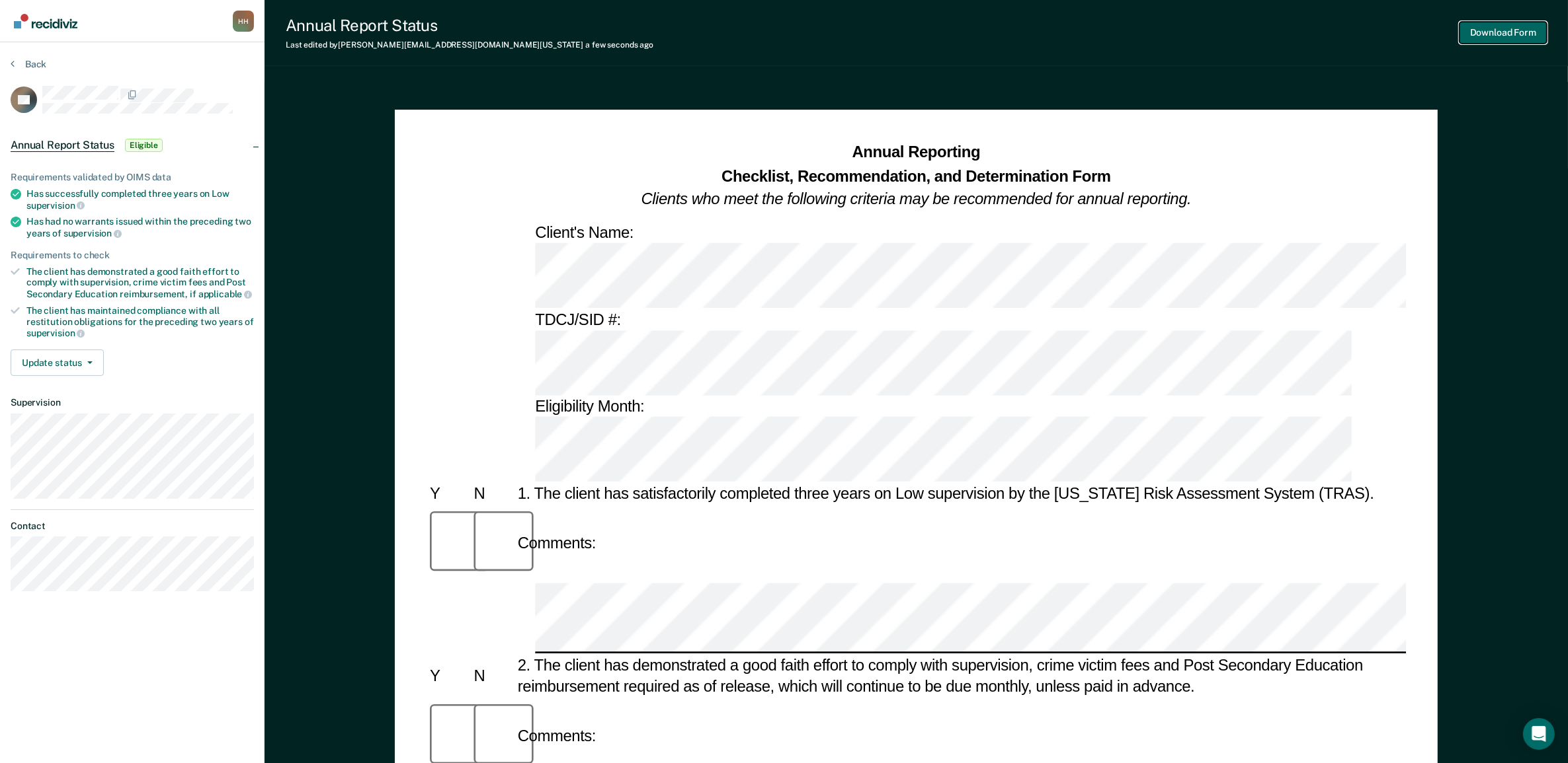
click at [1491, 35] on button "Download Form" at bounding box center [1503, 33] width 87 height 22
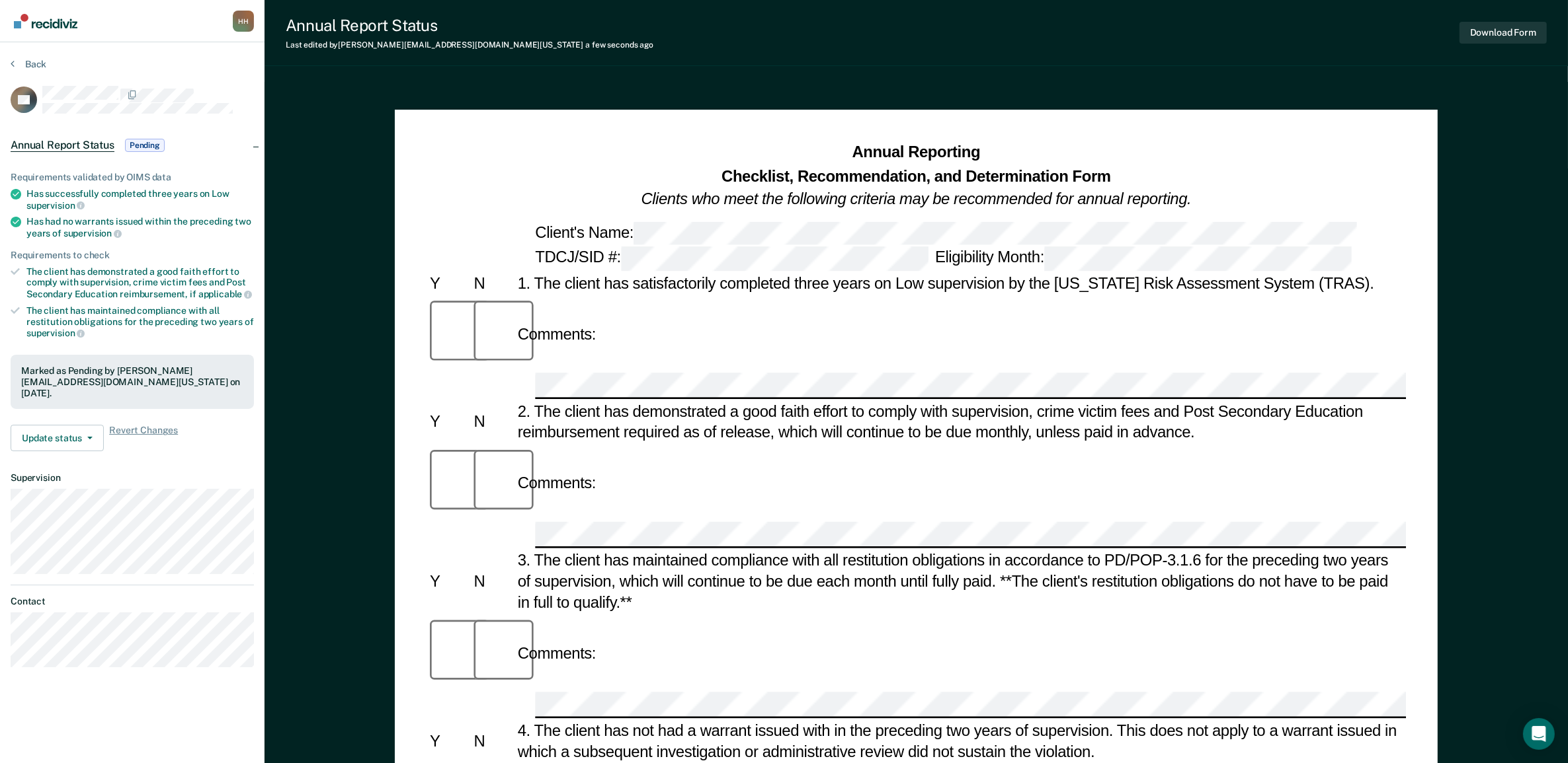
click at [59, 19] on img "Go to Recidiviz Home" at bounding box center [45, 21] width 63 height 15
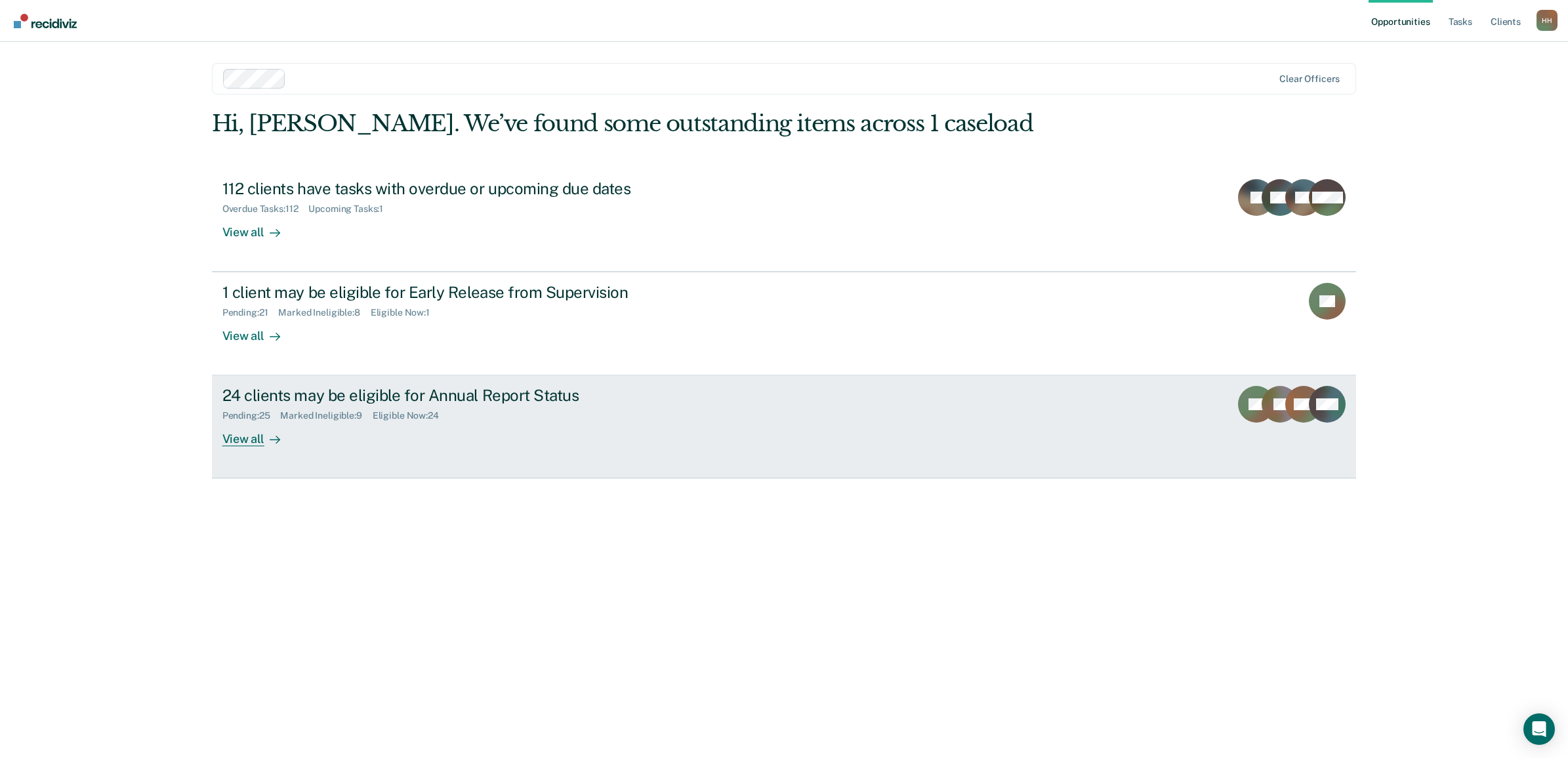
click at [248, 434] on div "View all" at bounding box center [259, 434] width 73 height 26
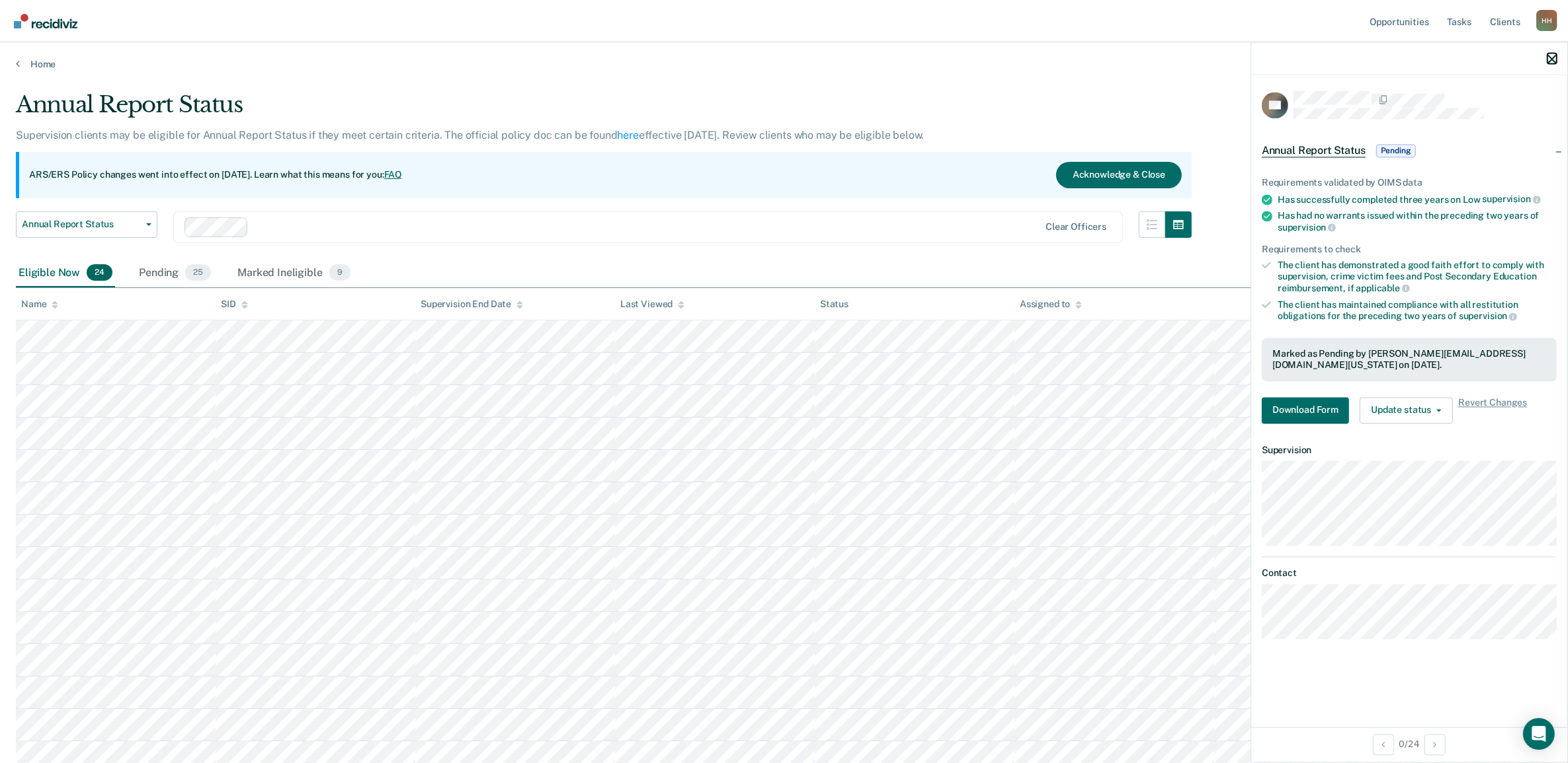
click at [1551, 54] on icon "button" at bounding box center [1552, 59] width 9 height 9
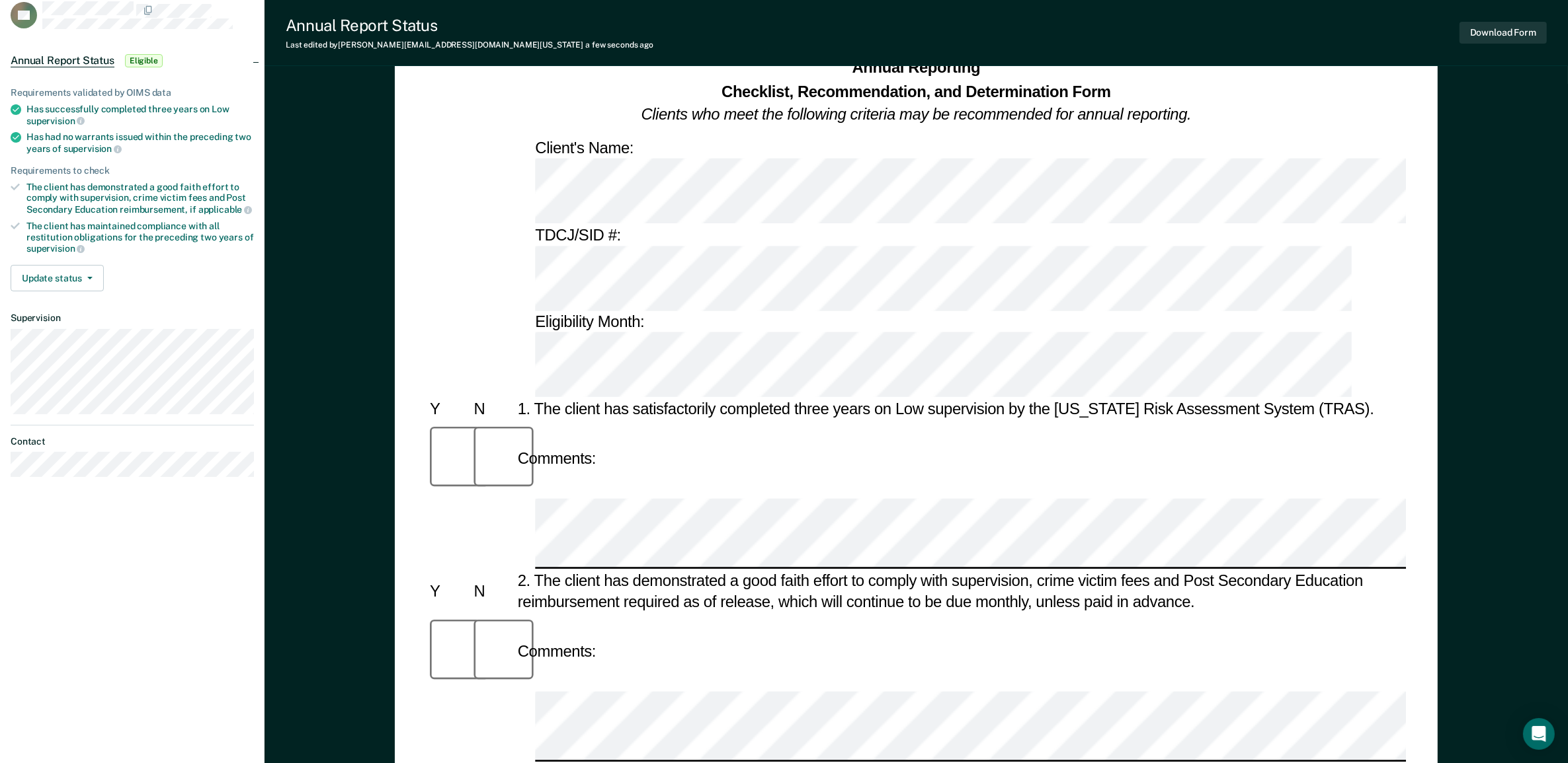
scroll to position [82, 0]
click at [1481, 32] on button "Download Form" at bounding box center [1503, 33] width 87 height 22
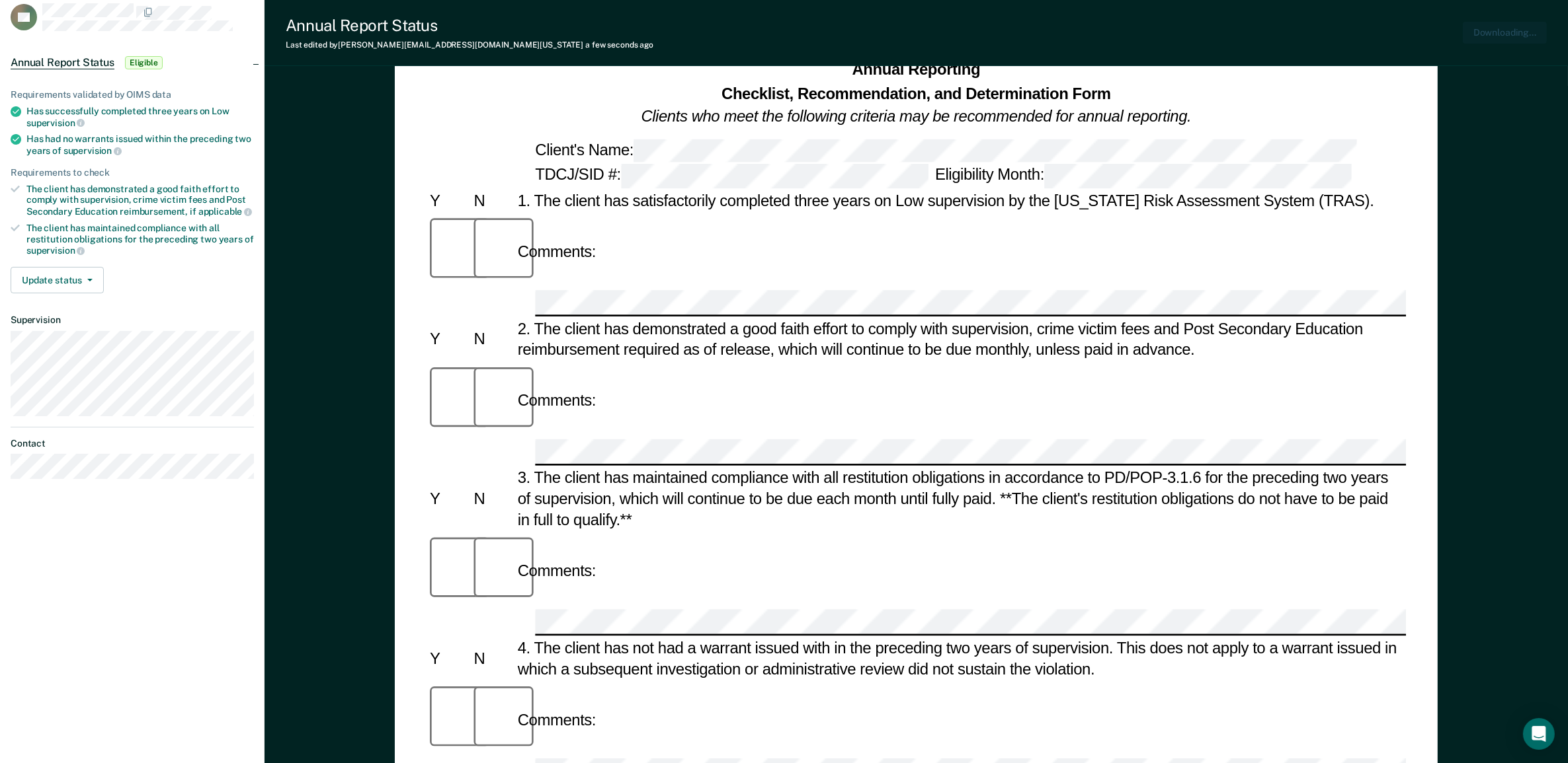
scroll to position [0, 0]
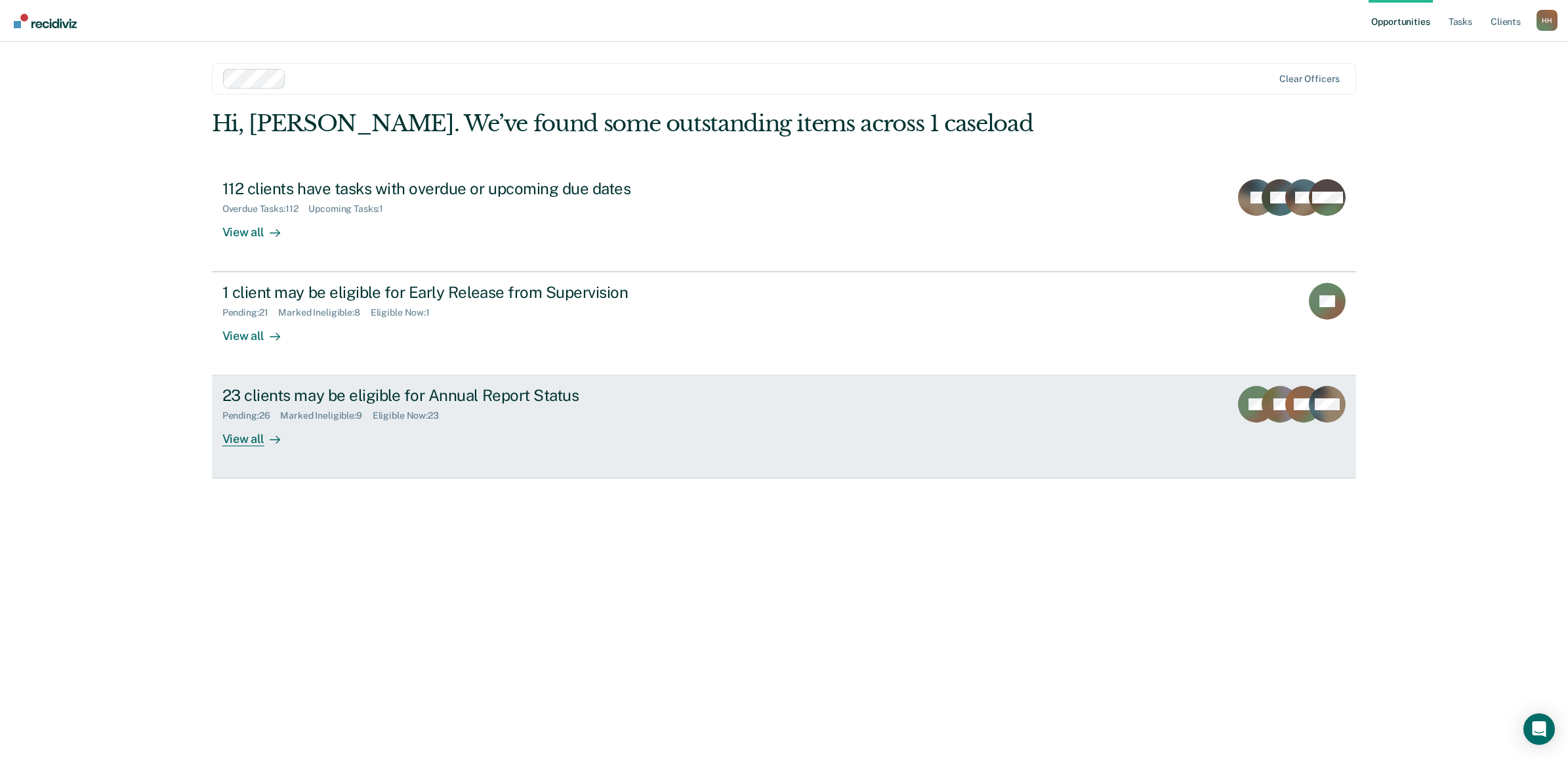
click at [242, 442] on div "View all" at bounding box center [259, 434] width 73 height 26
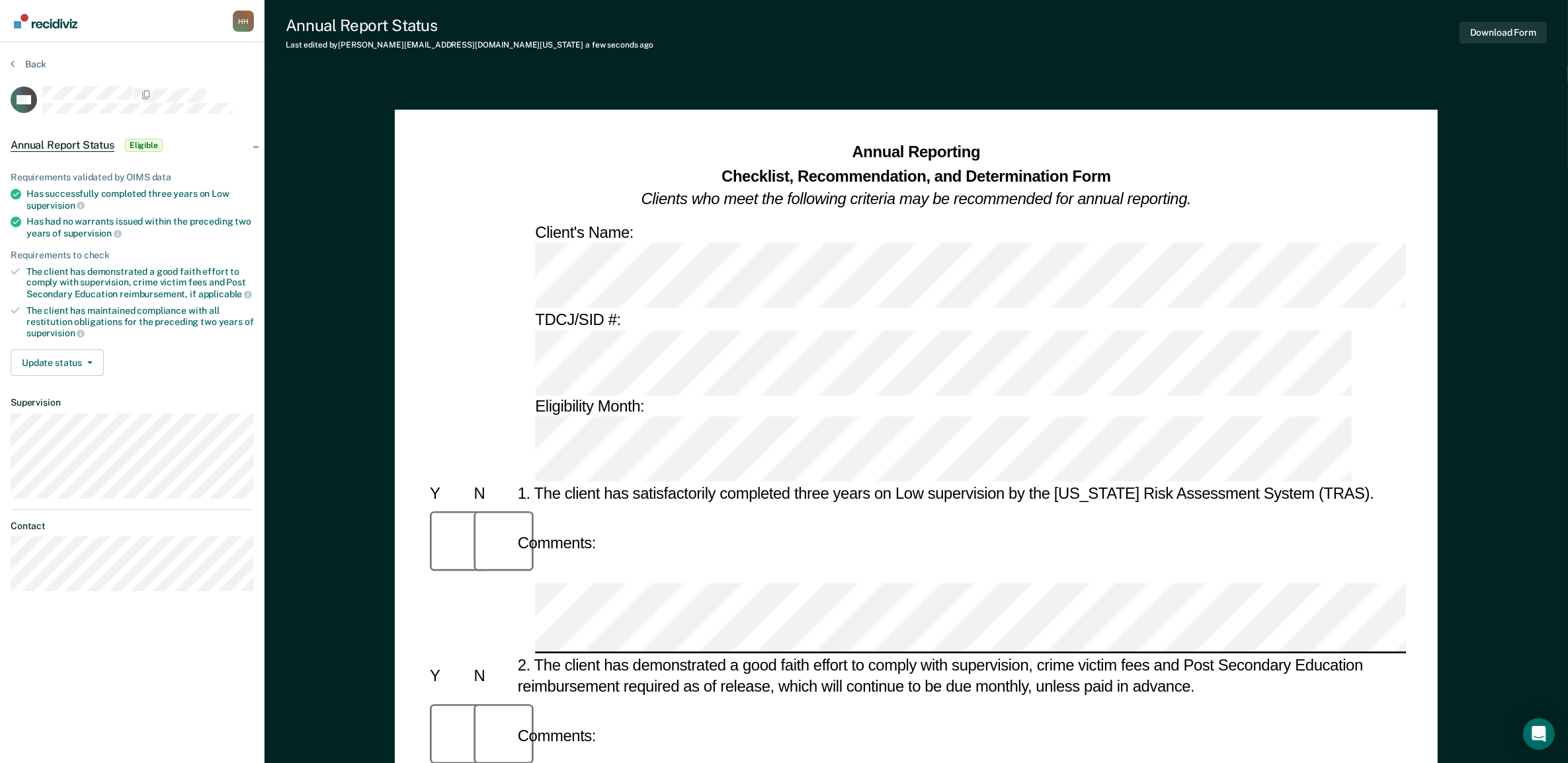
scroll to position [82, 0]
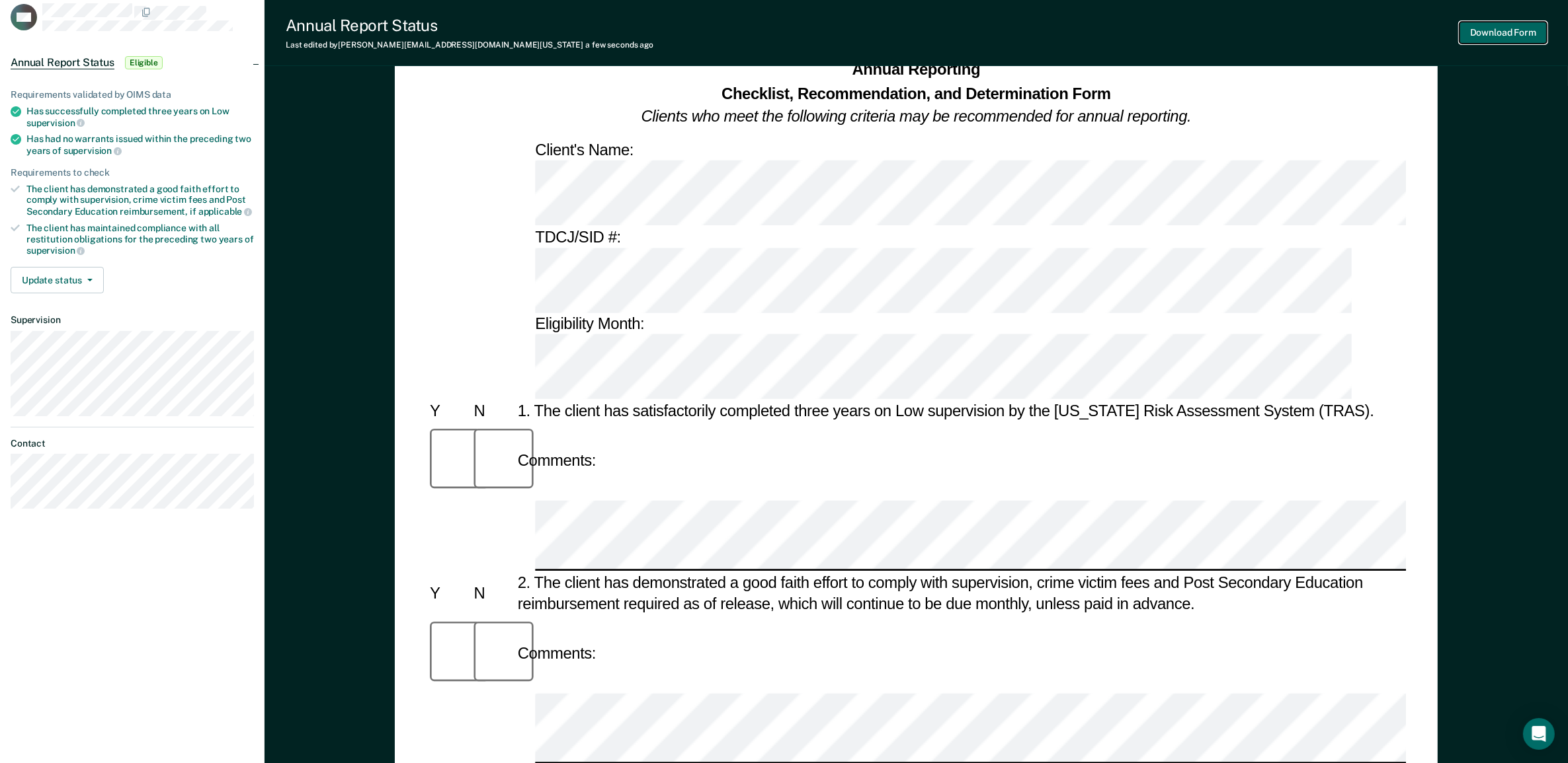
click at [1263, 34] on button "Download Form" at bounding box center [1503, 33] width 87 height 22
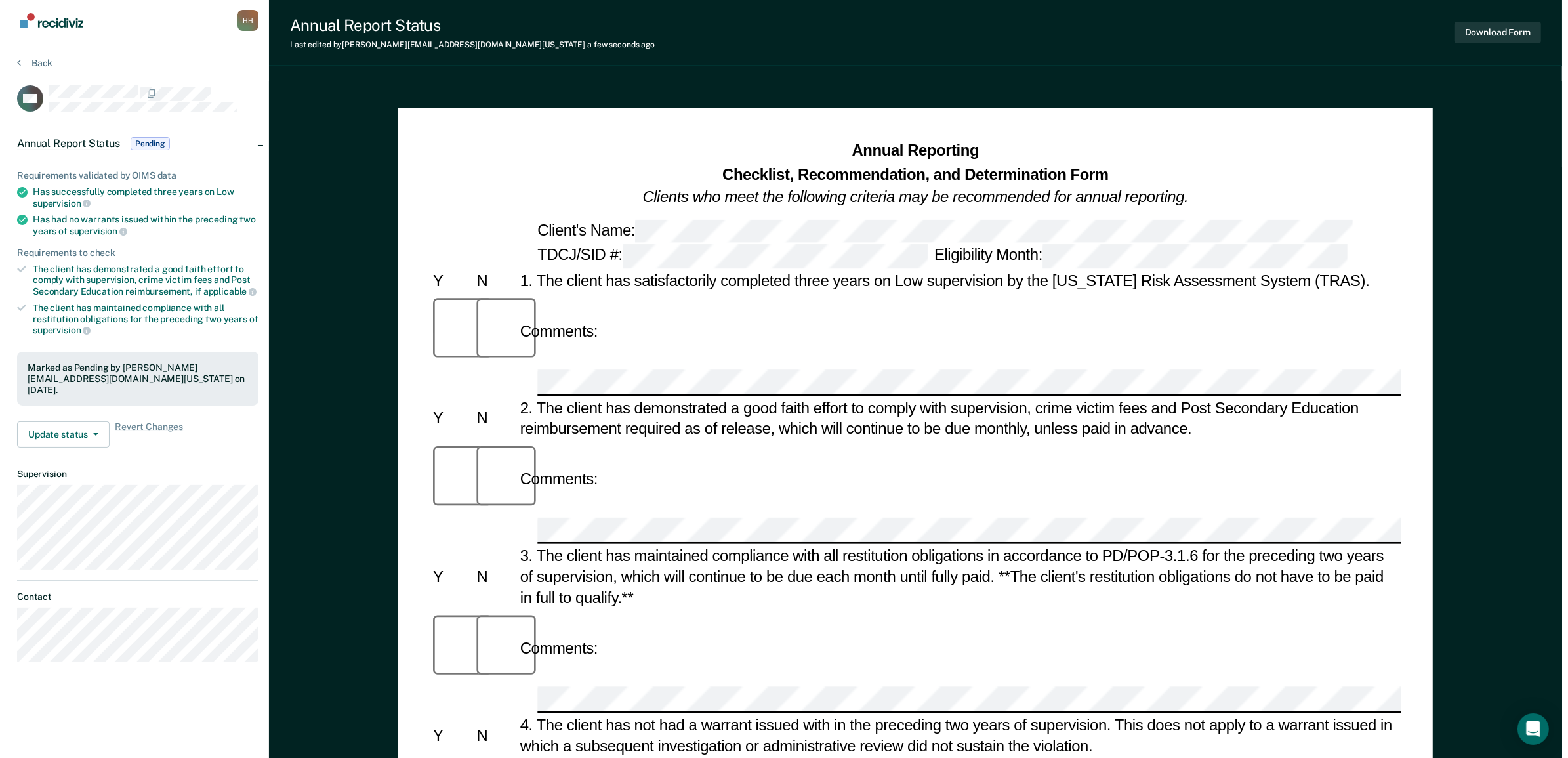
scroll to position [0, 0]
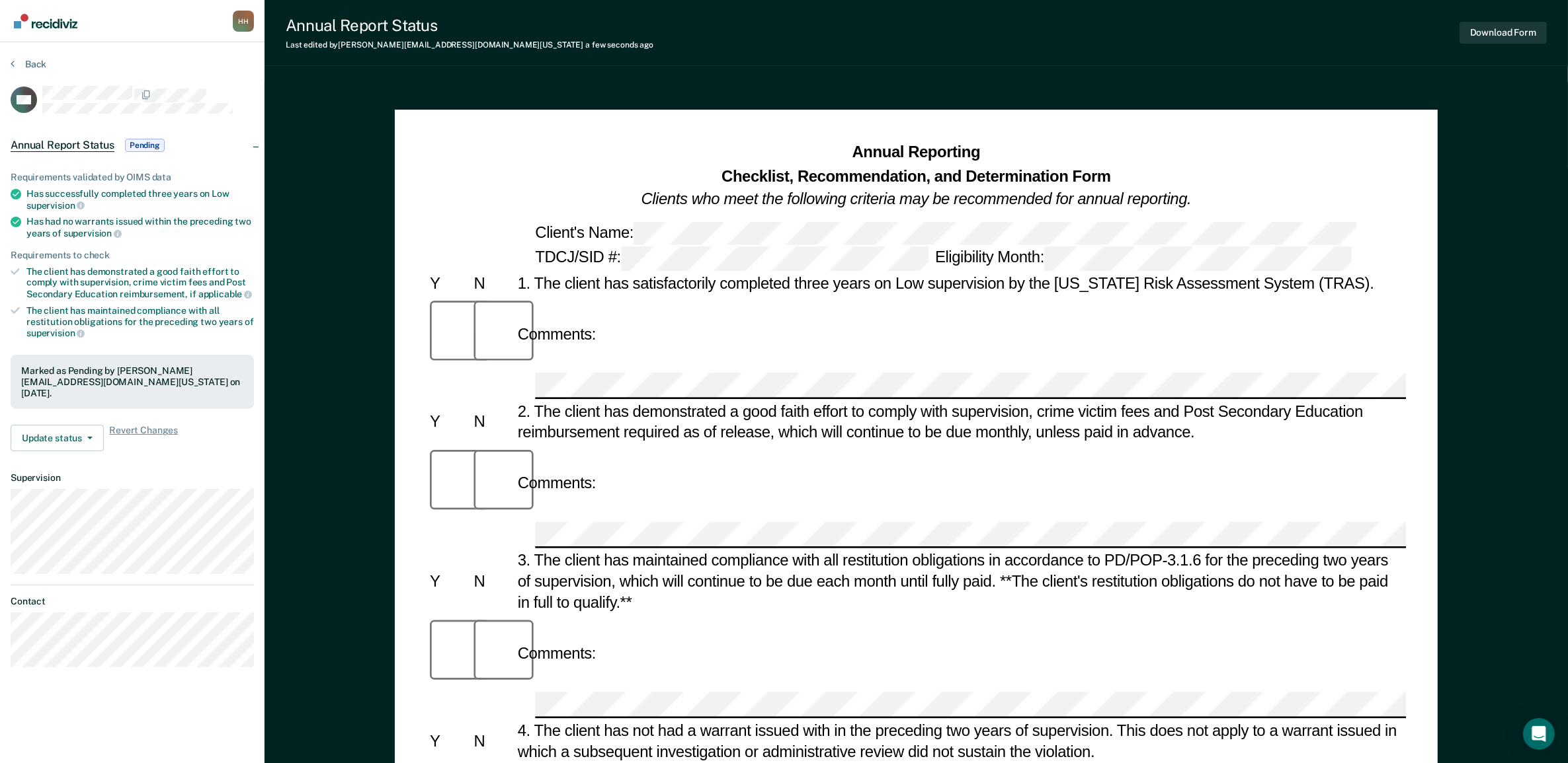
click at [68, 32] on link "Go to Recidiviz Home" at bounding box center [45, 21] width 70 height 42
